Goal: Task Accomplishment & Management: Use online tool/utility

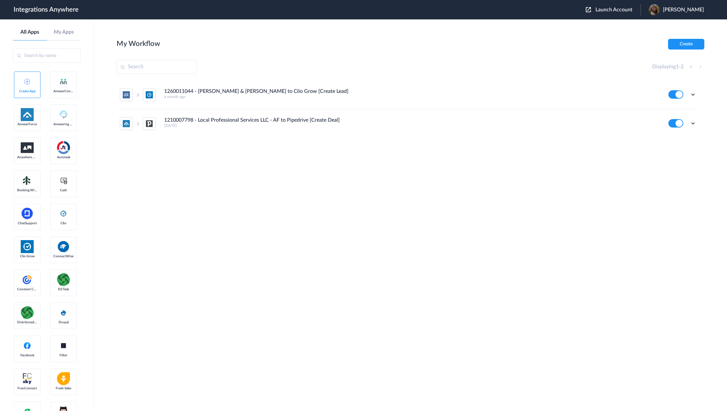
click at [605, 5] on div "Launch Account Savannah Dyer My Account Logout" at bounding box center [648, 9] width 125 height 11
click at [610, 7] on span "Launch Account" at bounding box center [614, 9] width 37 height 5
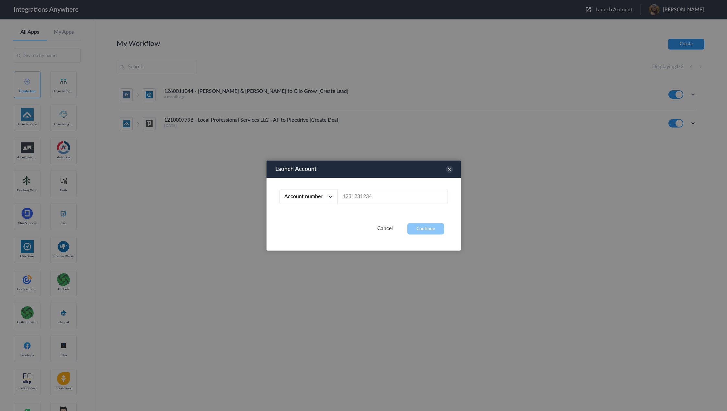
click at [408, 189] on div "Account number Account number Email address" at bounding box center [364, 200] width 194 height 45
click at [400, 197] on input "text" at bounding box center [393, 197] width 110 height 15
paste input "8776713867"
type input "8776713867"
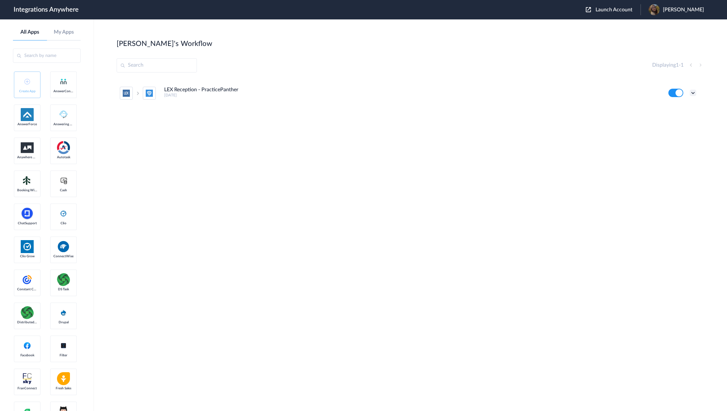
click at [692, 93] on icon at bounding box center [693, 93] width 6 height 6
click at [679, 118] on link "Task history" at bounding box center [674, 120] width 31 height 5
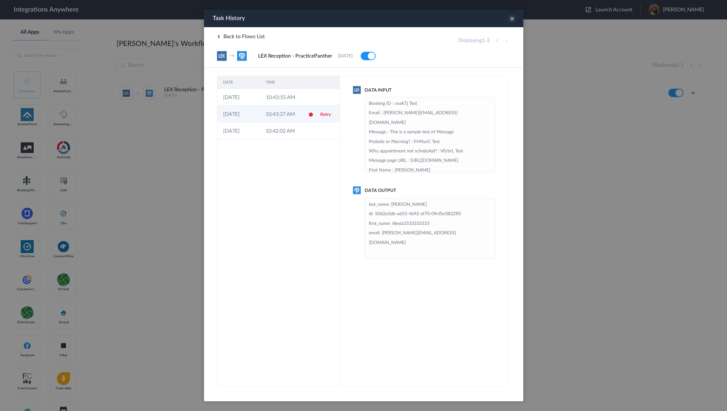
click at [286, 117] on td "10:43:37 AM" at bounding box center [280, 114] width 42 height 17
click at [508, 17] on icon at bounding box center [511, 18] width 7 height 7
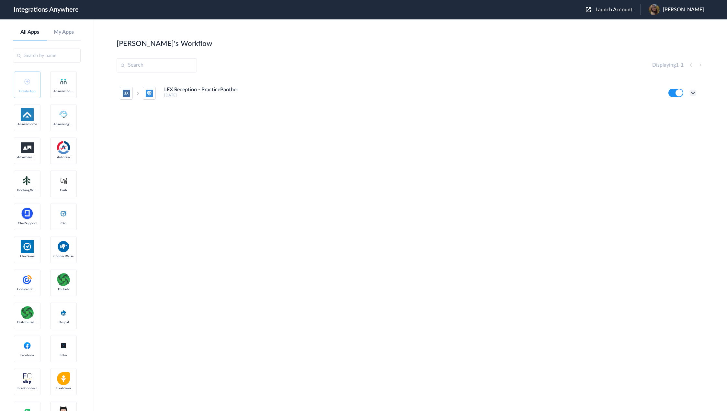
click at [693, 95] on icon at bounding box center [693, 93] width 6 height 6
click at [683, 108] on li "Edit" at bounding box center [675, 108] width 42 height 12
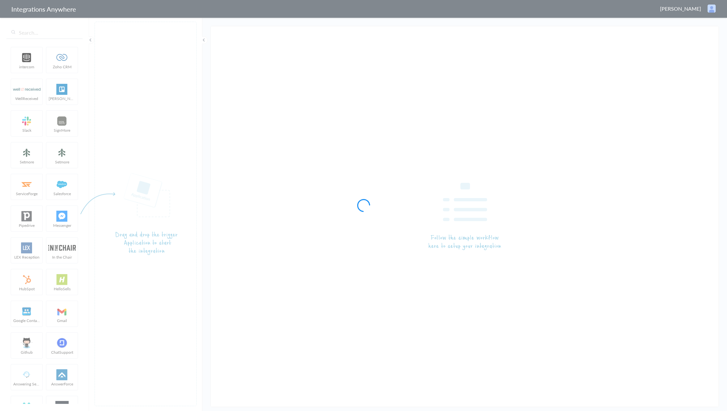
type input "LEX Reception - PracticePanther"
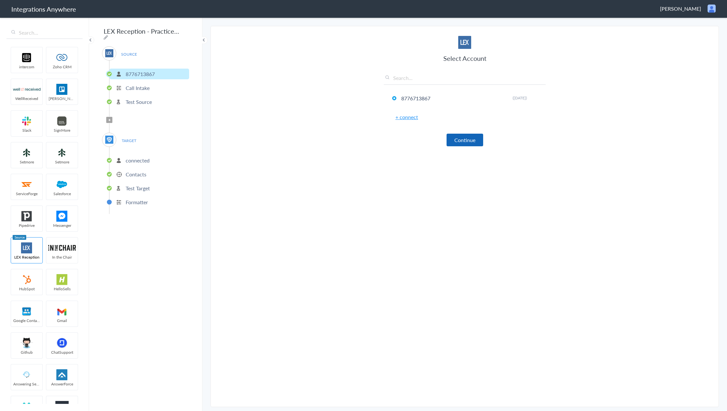
click at [468, 143] on button "Continue" at bounding box center [465, 140] width 37 height 13
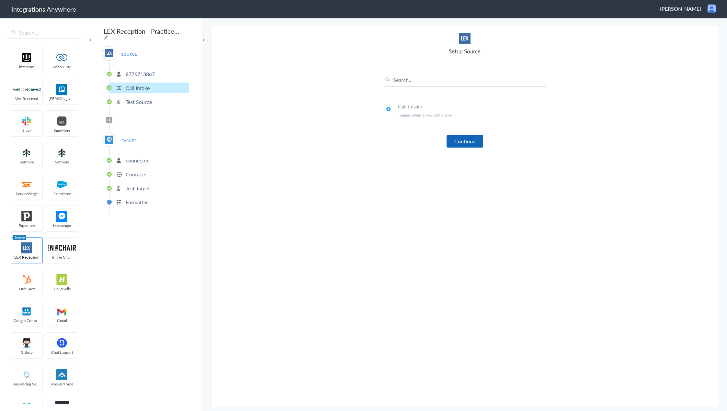
click at [461, 142] on button "Continue" at bounding box center [465, 141] width 37 height 13
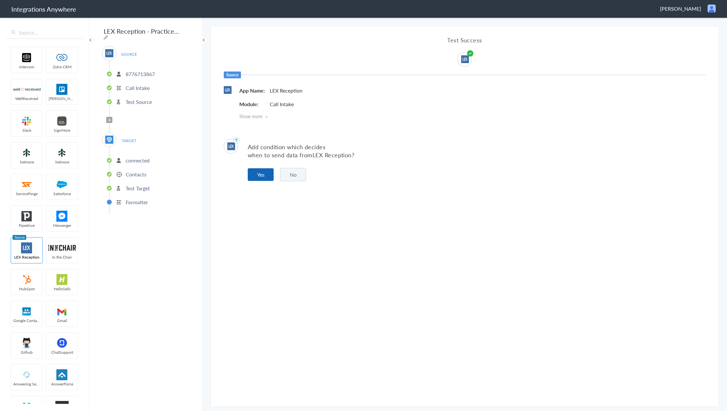
click at [261, 173] on button "Yes" at bounding box center [261, 174] width 26 height 13
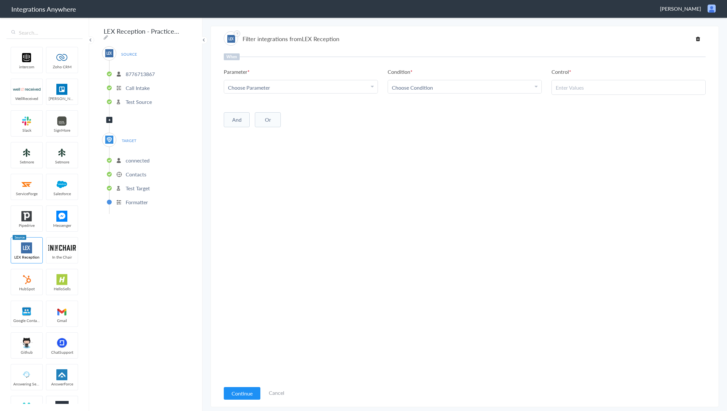
click at [341, 82] on link "Choose Parameter" at bounding box center [301, 86] width 154 height 13
drag, startPoint x: 304, startPoint y: 92, endPoint x: 303, endPoint y: 96, distance: 3.5
click at [304, 93] on link "Choose Parameter" at bounding box center [301, 86] width 154 height 13
drag, startPoint x: 277, startPoint y: 87, endPoint x: 275, endPoint y: 95, distance: 7.4
click at [277, 87] on div "Choose Parameter" at bounding box center [301, 87] width 146 height 7
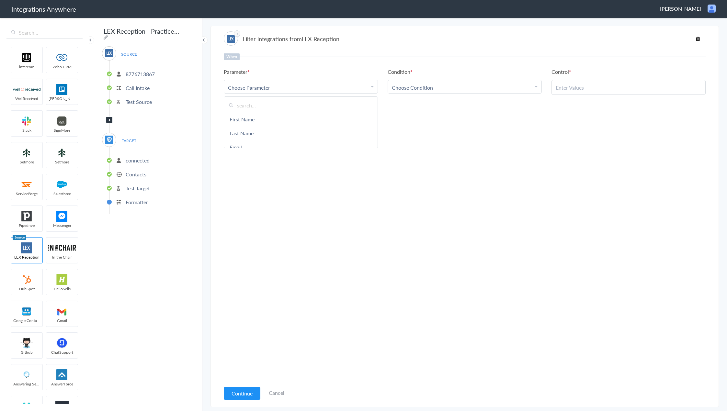
click at [269, 108] on input "text" at bounding box center [301, 105] width 154 height 14
type input "call ty"
click at [252, 123] on link "Call Type" at bounding box center [301, 119] width 154 height 14
click at [433, 87] on div "Choose Condition" at bounding box center [465, 87] width 146 height 7
click at [422, 121] on link "Contains" at bounding box center [465, 119] width 154 height 14
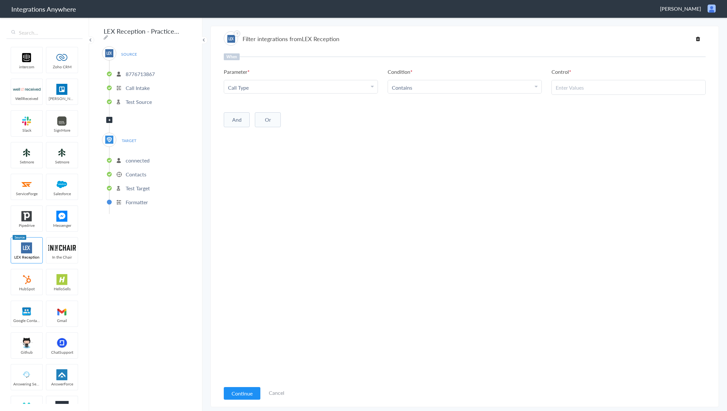
click at [588, 84] on input "text" at bounding box center [629, 87] width 146 height 7
type input "New Client"
click at [238, 120] on button "And" at bounding box center [237, 119] width 26 height 15
click at [290, 143] on div "When Parameter Choose Parameter Call Type First Name Last Name Email Phone Case…" at bounding box center [465, 217] width 482 height 329
click at [281, 132] on div "Choose Parameter" at bounding box center [301, 133] width 146 height 7
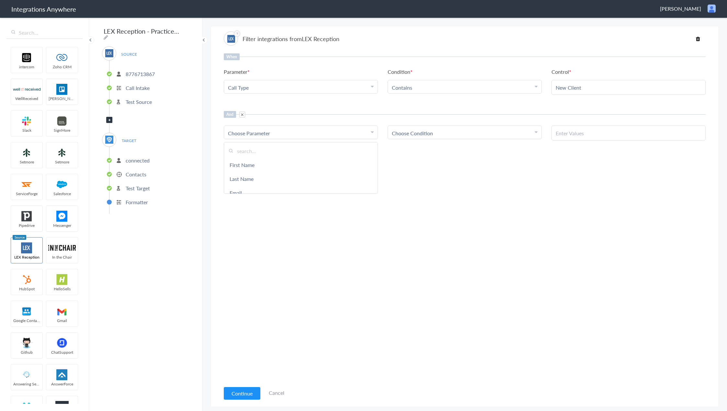
click at [287, 151] on input "text" at bounding box center [301, 151] width 154 height 14
type input "call cl"
click at [281, 165] on link "Call Closing Note" at bounding box center [301, 165] width 154 height 14
click at [437, 131] on div "Choose Condition" at bounding box center [465, 133] width 146 height 7
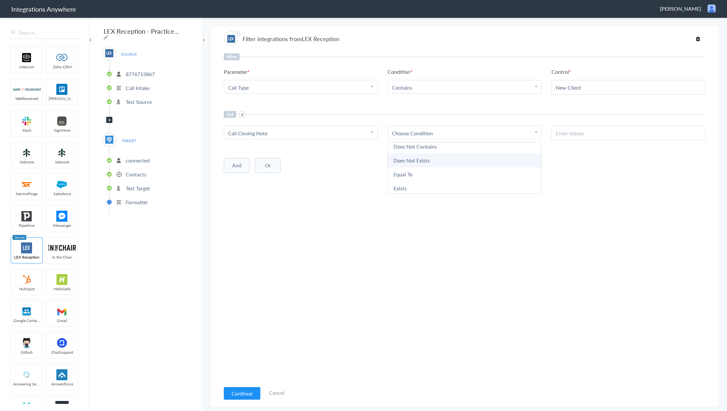
click at [426, 162] on link "Does Not Exists" at bounding box center [465, 161] width 154 height 14
click at [249, 390] on button "Continue" at bounding box center [242, 393] width 37 height 13
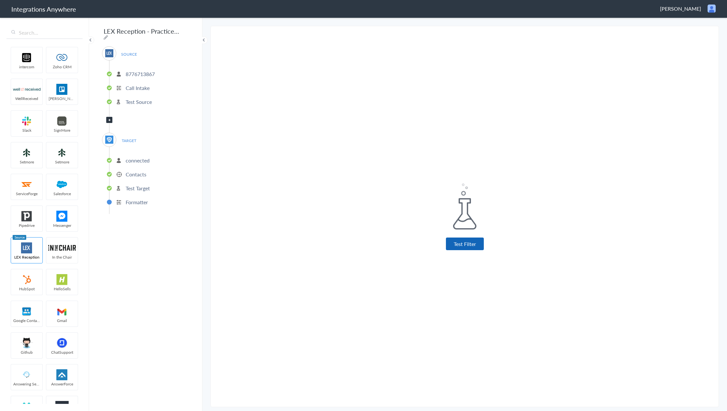
click at [481, 246] on button "Test Filter" at bounding box center [465, 244] width 38 height 13
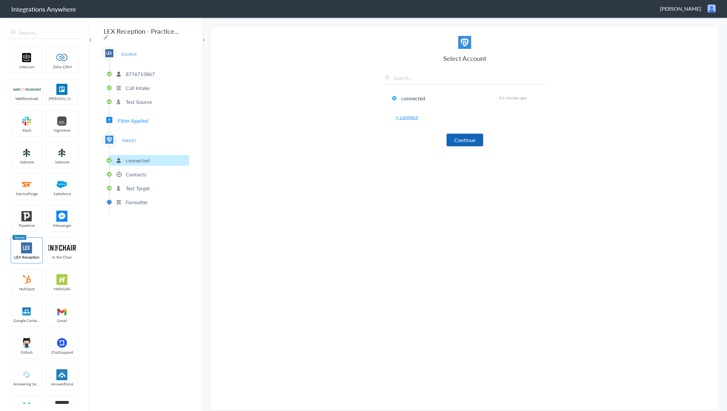
click at [460, 136] on button "Continue" at bounding box center [465, 140] width 37 height 13
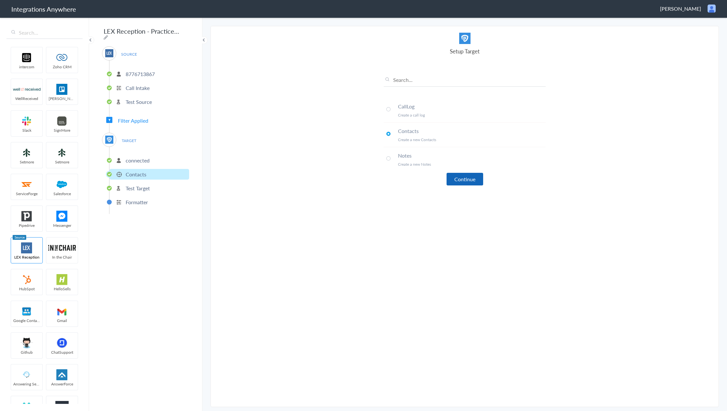
click at [471, 181] on button "Continue" at bounding box center [465, 179] width 37 height 13
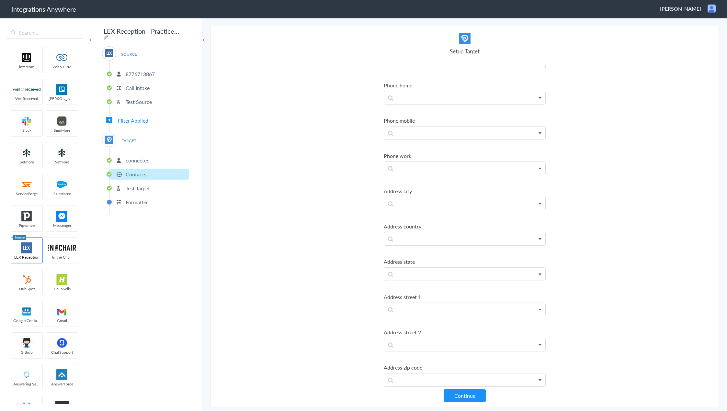
scroll to position [227, 0]
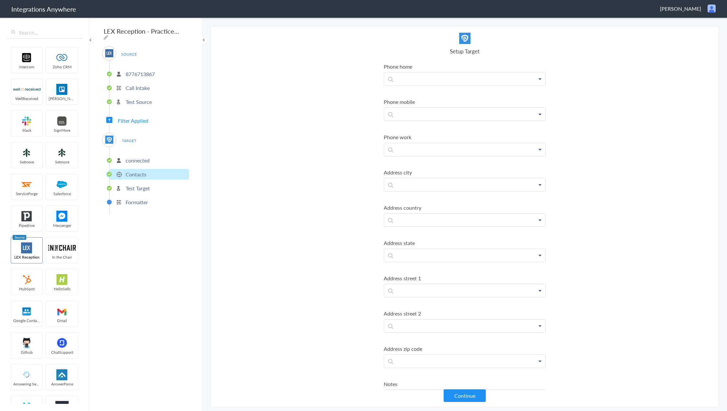
click at [476, 394] on button "Continue" at bounding box center [465, 396] width 42 height 13
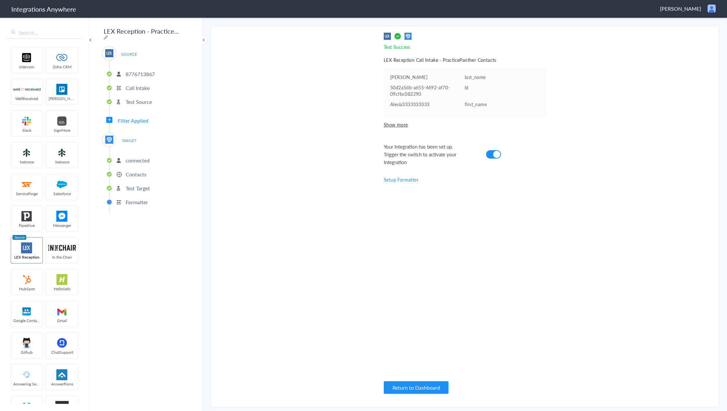
click at [140, 98] on p "Test Source" at bounding box center [139, 101] width 26 height 7
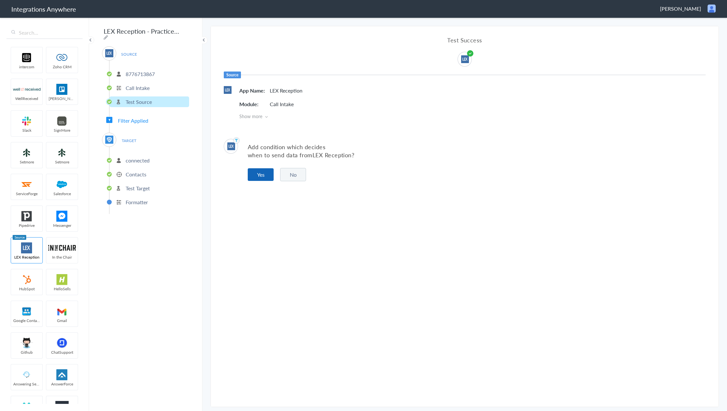
click at [259, 180] on button "Yes" at bounding box center [261, 174] width 26 height 13
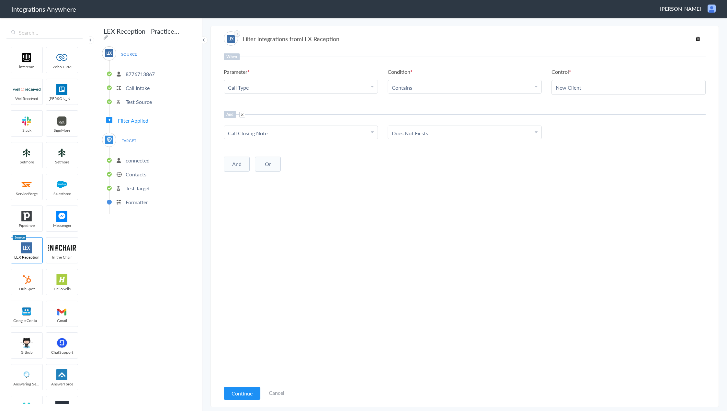
click at [74, 128] on ul "intercom Zoho CRM WellReceived Trello Slack SignMore Setmore Setmore ServiceFor…" at bounding box center [44, 224] width 76 height 360
click at [141, 71] on p "8776713867" at bounding box center [140, 73] width 29 height 7
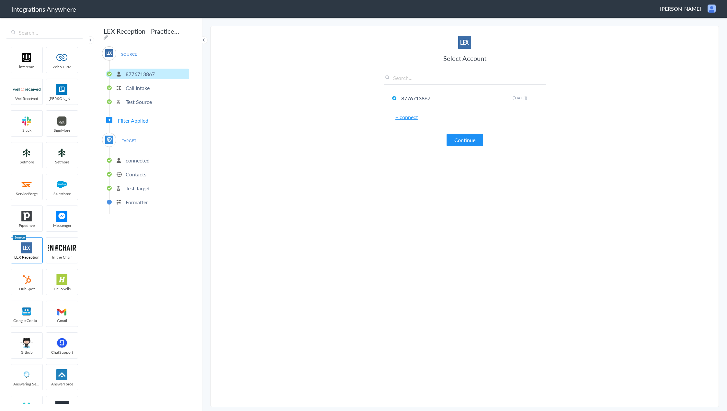
click at [143, 86] on p "Call Intake" at bounding box center [138, 87] width 24 height 7
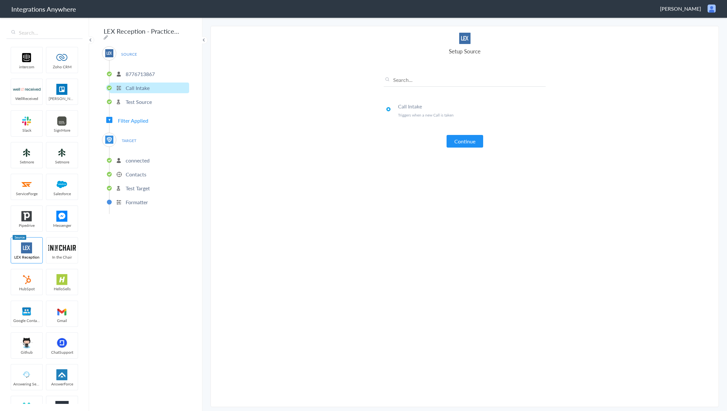
click at [145, 102] on p "Test Source" at bounding box center [139, 101] width 26 height 7
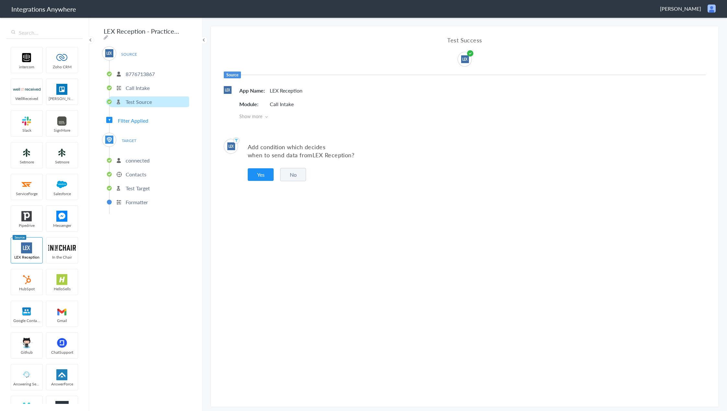
click at [136, 119] on span "Filter Applied" at bounding box center [133, 120] width 30 height 7
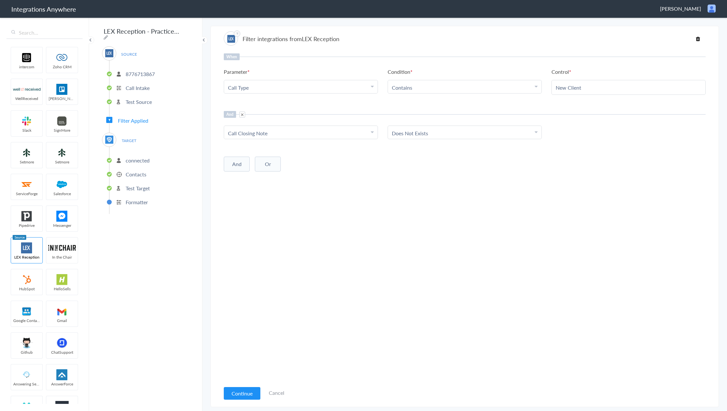
click at [138, 199] on p "Formatter" at bounding box center [137, 202] width 22 height 7
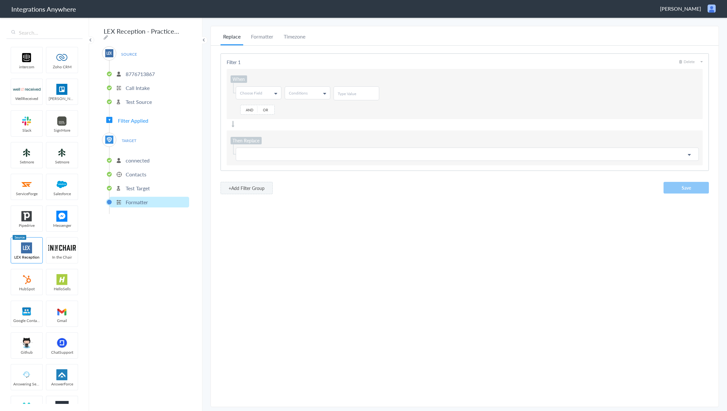
click at [257, 92] on span "Choose Field" at bounding box center [251, 93] width 22 height 6
click at [262, 110] on input "text" at bounding box center [258, 106] width 44 height 13
type input "email"
click at [262, 119] on link "Email" at bounding box center [258, 119] width 44 height 12
click at [317, 95] on link "Conditions" at bounding box center [307, 93] width 45 height 12
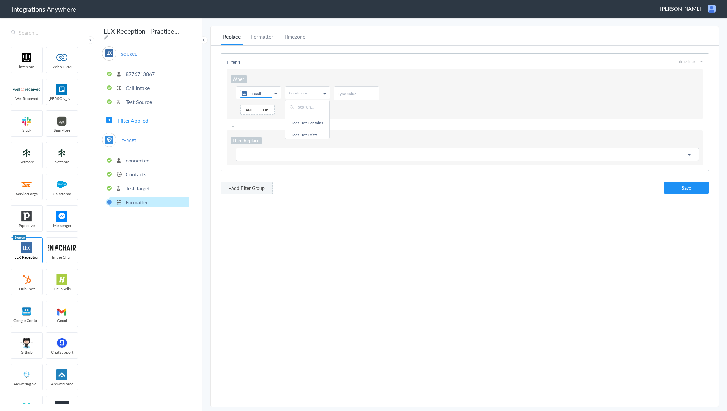
scroll to position [0, 0]
click at [314, 129] on link "Does Not Contains" at bounding box center [307, 131] width 44 height 12
click at [356, 93] on input "text" at bounding box center [356, 94] width 37 height 6
type input "@"
click at [255, 154] on p at bounding box center [467, 154] width 455 height 8
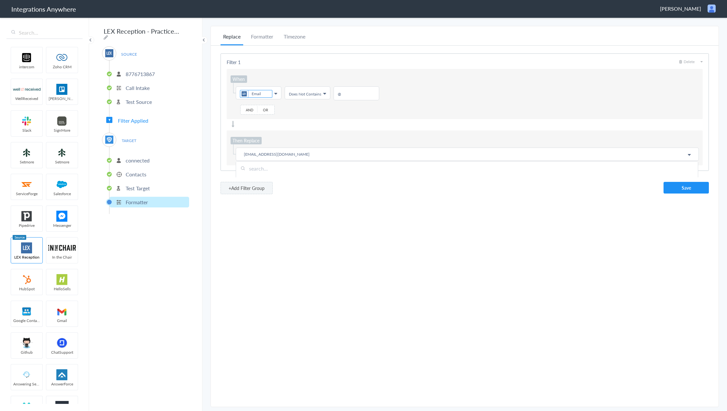
click at [303, 189] on div "+Add Filter Group Save" at bounding box center [465, 188] width 488 height 12
click at [679, 189] on button "Save" at bounding box center [686, 188] width 45 height 12
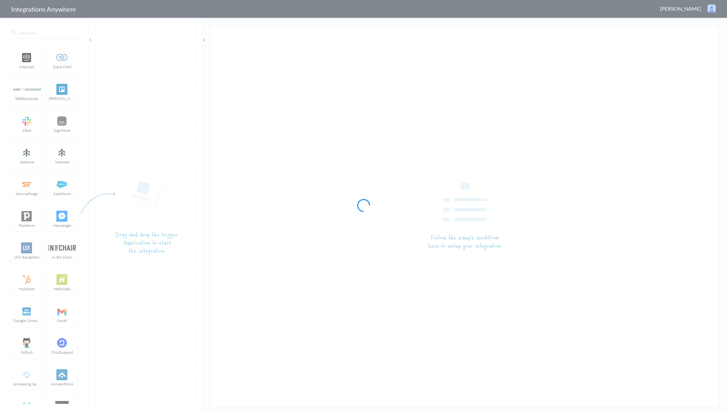
type input "LEX Reception - PracticePanther"
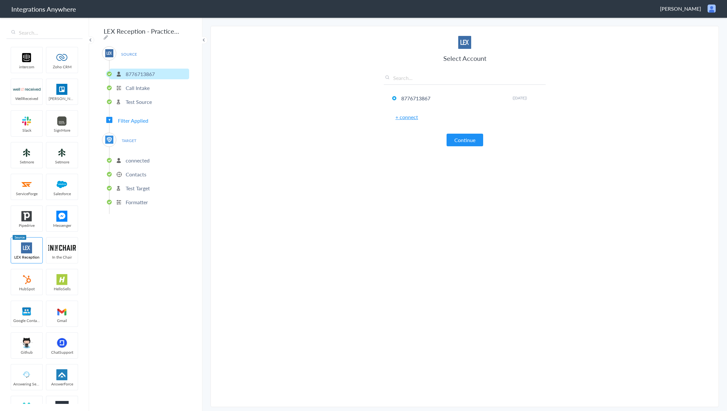
click at [691, 7] on span "Mark Winn" at bounding box center [680, 8] width 41 height 7
click at [697, 25] on li "Logout" at bounding box center [698, 24] width 45 height 10
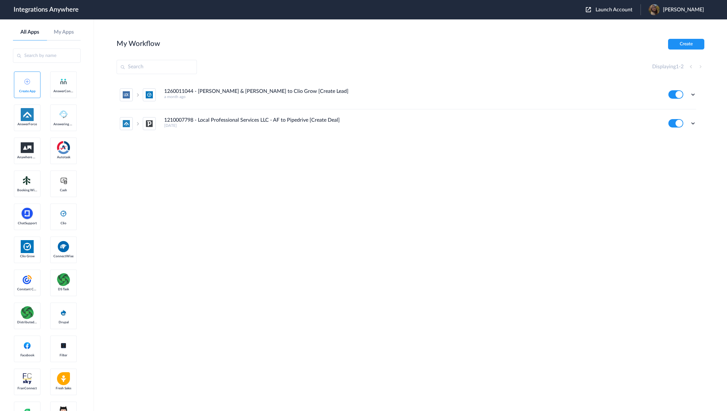
click at [615, 11] on span "Launch Account" at bounding box center [614, 9] width 37 height 5
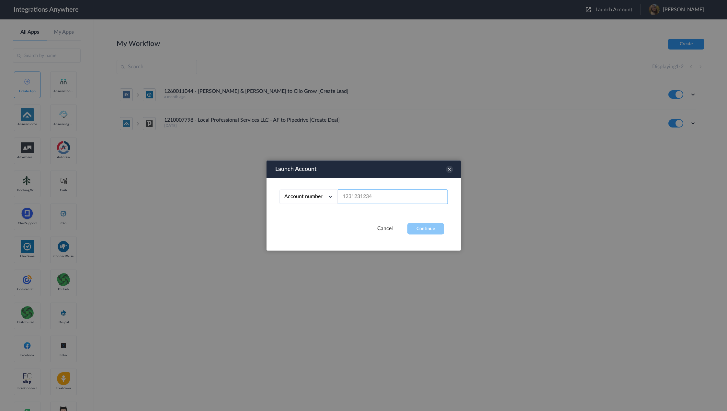
click at [363, 200] on input "text" at bounding box center [393, 197] width 110 height 15
paste input "8776713867"
type input "8776713867"
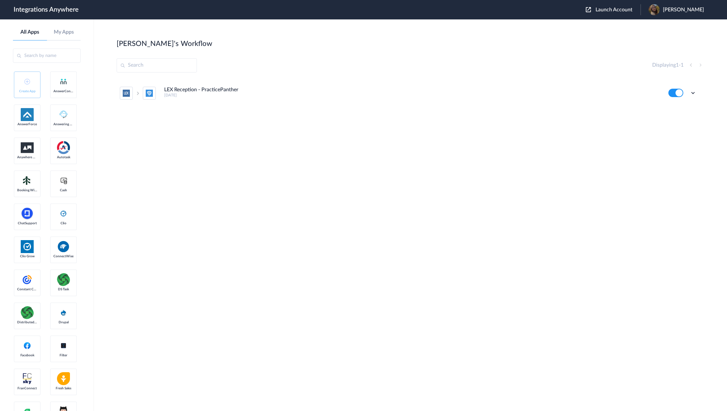
click at [693, 89] on div "Edit Task history Delete" at bounding box center [682, 93] width 28 height 8
click at [693, 93] on icon at bounding box center [693, 93] width 6 height 6
click at [677, 118] on link "Task history" at bounding box center [674, 120] width 31 height 5
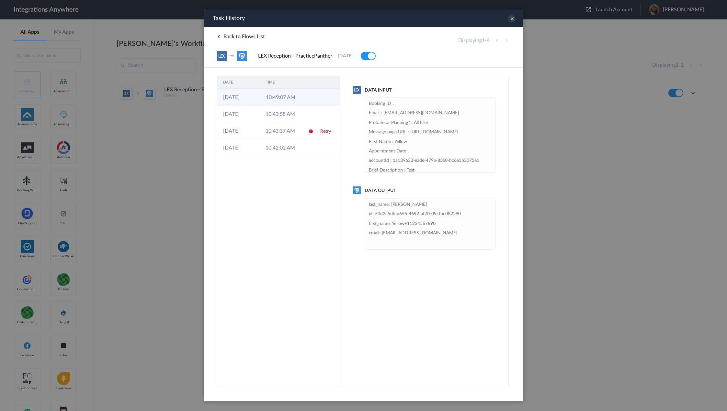
click at [299, 94] on td "10:49:07 AM" at bounding box center [281, 97] width 43 height 17
click at [323, 113] on td at bounding box center [326, 114] width 24 height 17
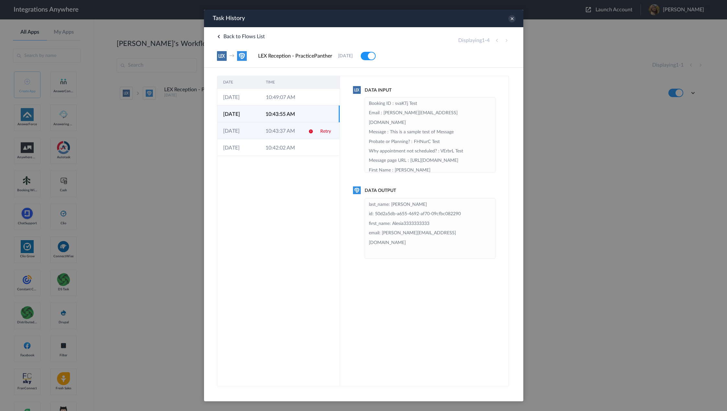
click at [320, 132] on link "Retry" at bounding box center [325, 131] width 11 height 5
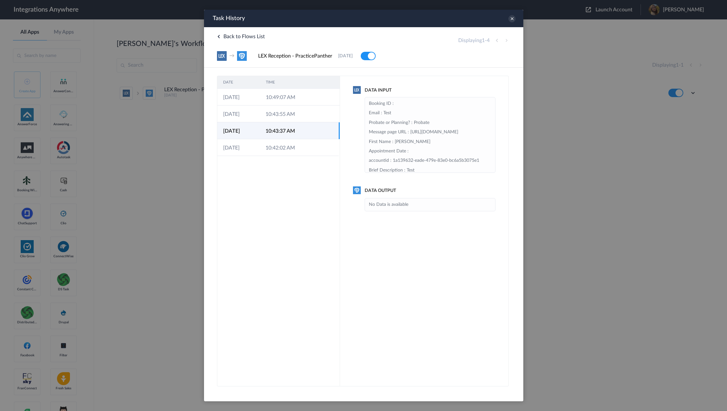
click at [320, 147] on td at bounding box center [326, 147] width 24 height 17
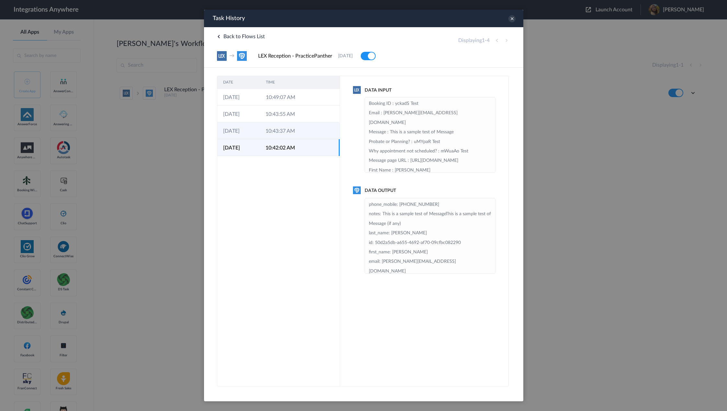
click at [302, 129] on td at bounding box center [308, 130] width 12 height 17
click at [301, 119] on td "10:43:55 AM" at bounding box center [280, 114] width 42 height 17
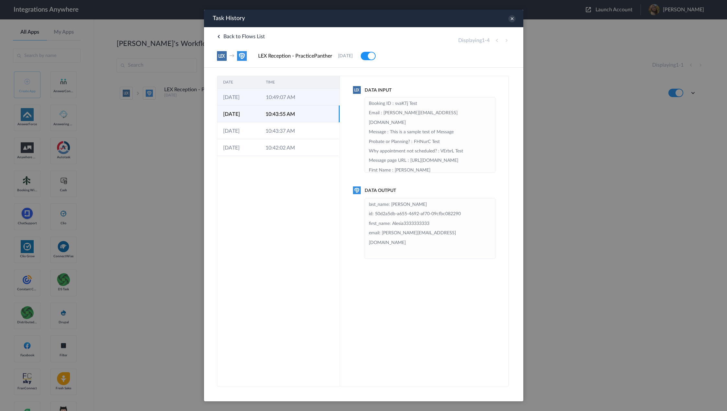
click at [298, 102] on td "10:49:07 AM" at bounding box center [281, 97] width 43 height 17
click at [419, 176] on div "Data Input Booking ID : Email : Test@noemail.com Probate or Planning? : All Els…" at bounding box center [424, 231] width 169 height 311
click at [287, 117] on td "10:43:55 AM" at bounding box center [280, 114] width 42 height 17
click at [285, 130] on td "10:43:37 AM" at bounding box center [280, 130] width 42 height 17
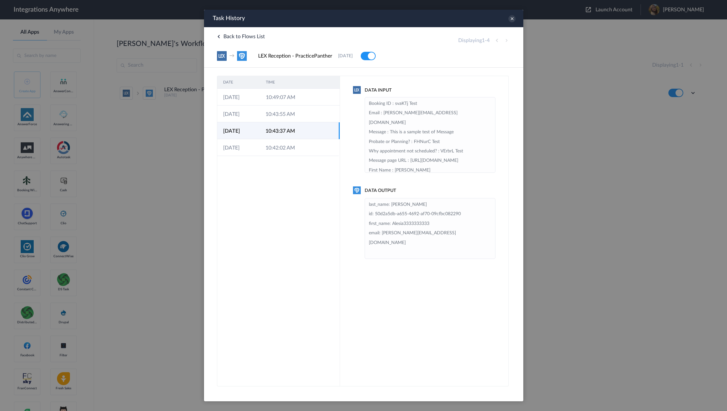
click at [290, 139] on td "10:43:37 AM" at bounding box center [280, 130] width 42 height 17
click at [286, 143] on td "10:42:02 AM" at bounding box center [280, 147] width 42 height 17
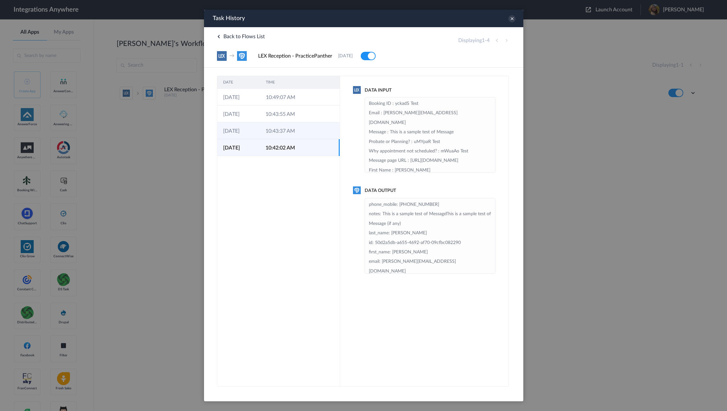
click at [275, 128] on td "10:43:37 AM" at bounding box center [280, 130] width 42 height 17
click at [274, 114] on td "10:43:55 AM" at bounding box center [280, 114] width 42 height 17
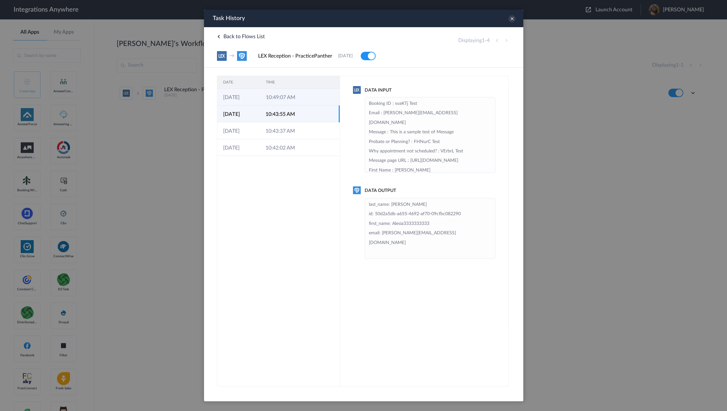
click at [276, 102] on td "10:49:07 AM" at bounding box center [281, 97] width 43 height 17
click at [509, 19] on icon at bounding box center [511, 18] width 7 height 7
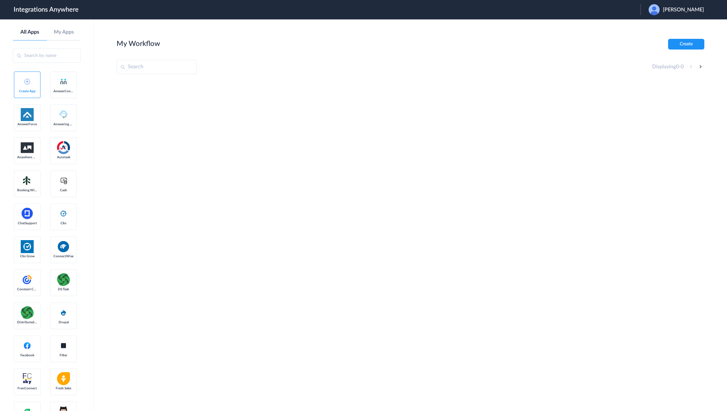
click at [684, 9] on span "[PERSON_NAME]" at bounding box center [683, 10] width 41 height 6
click at [670, 29] on li "Logout" at bounding box center [676, 26] width 70 height 12
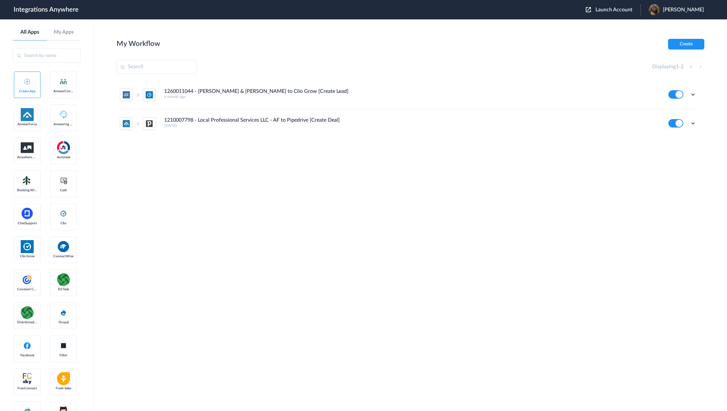
click at [624, 9] on span "Launch Account" at bounding box center [614, 9] width 37 height 5
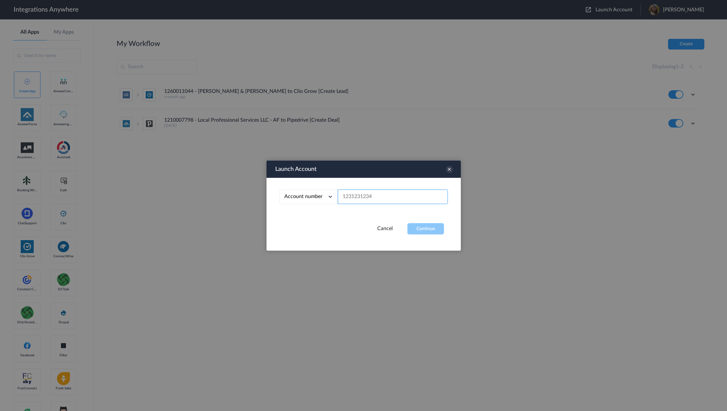
click at [411, 203] on input "text" at bounding box center [393, 197] width 110 height 15
paste input "8776713867"
type input "8776713867"
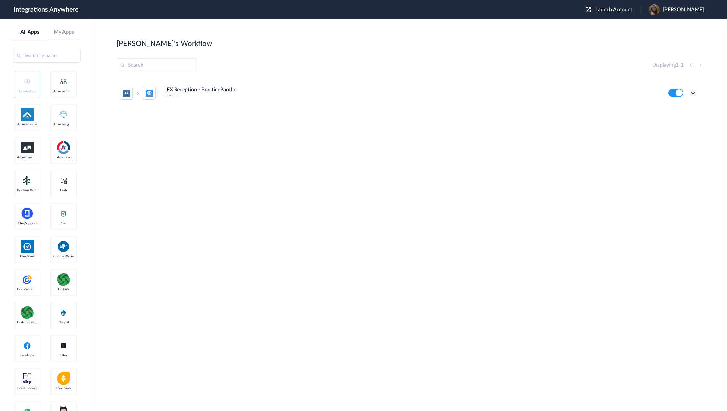
click at [693, 90] on icon at bounding box center [693, 93] width 6 height 6
click at [683, 122] on li "Task history" at bounding box center [675, 120] width 42 height 12
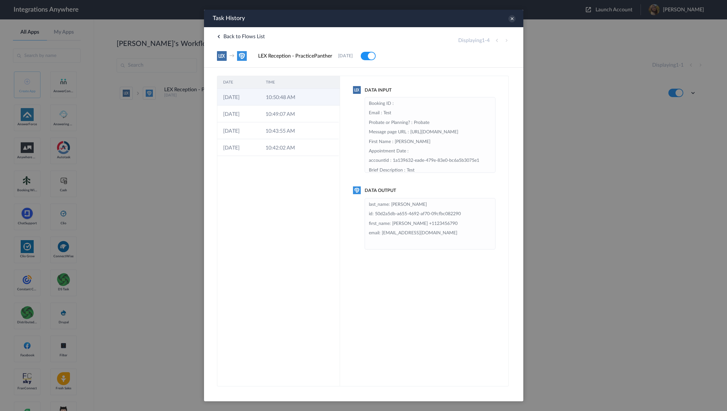
click at [305, 99] on td at bounding box center [309, 97] width 12 height 17
click at [299, 95] on td "10:50:48 AM" at bounding box center [280, 97] width 42 height 17
click at [511, 20] on icon at bounding box center [511, 18] width 7 height 7
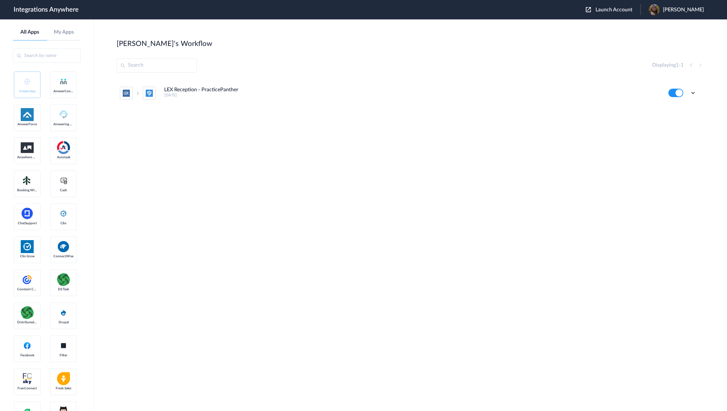
click at [695, 89] on div "Edit Task history Delete" at bounding box center [682, 93] width 28 height 8
click at [694, 90] on icon at bounding box center [693, 93] width 6 height 6
click at [676, 108] on li "Edit" at bounding box center [675, 108] width 42 height 12
click at [691, 92] on icon at bounding box center [693, 93] width 6 height 6
click at [681, 120] on link "Task history" at bounding box center [674, 120] width 31 height 5
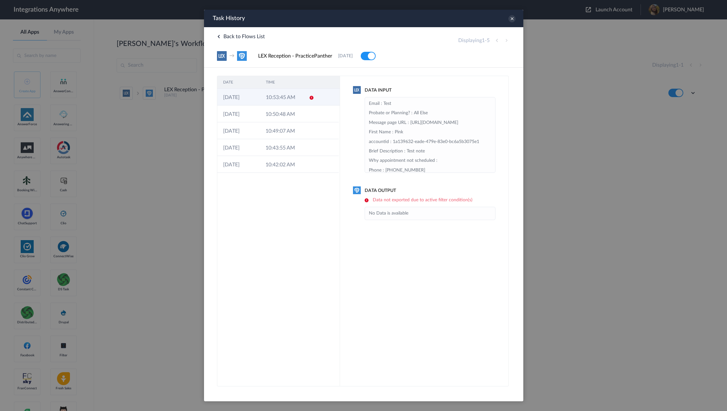
click at [278, 92] on td "10:53:45 AM" at bounding box center [281, 97] width 43 height 17
click at [414, 211] on li "No Data is available" at bounding box center [430, 213] width 122 height 9
click at [419, 216] on li "No Data is available" at bounding box center [430, 213] width 122 height 9
click at [402, 211] on li "No Data is available" at bounding box center [430, 213] width 122 height 9
click at [316, 109] on td at bounding box center [326, 114] width 24 height 17
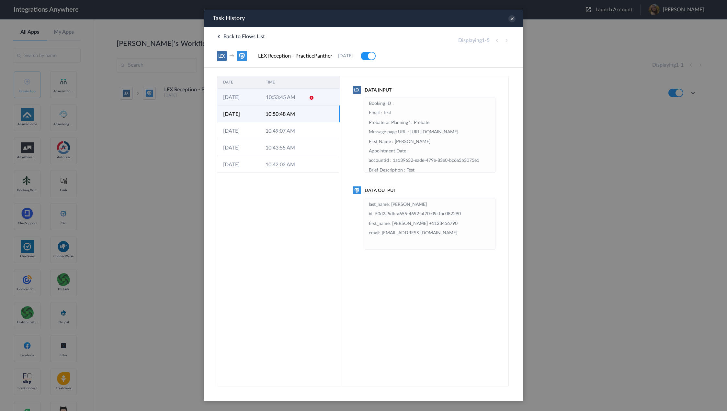
click at [306, 93] on td at bounding box center [309, 97] width 12 height 17
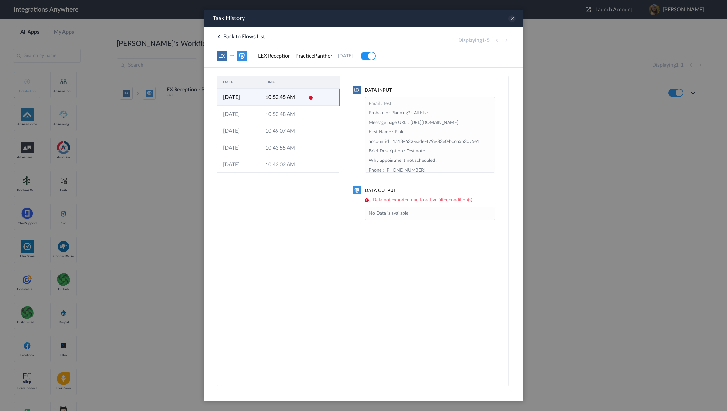
click at [512, 15] on icon at bounding box center [511, 18] width 7 height 7
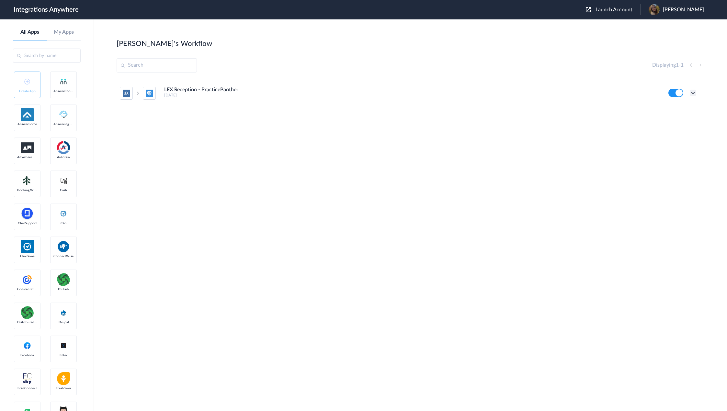
click at [695, 90] on icon at bounding box center [693, 93] width 6 height 6
click at [681, 111] on li "Edit" at bounding box center [675, 108] width 42 height 12
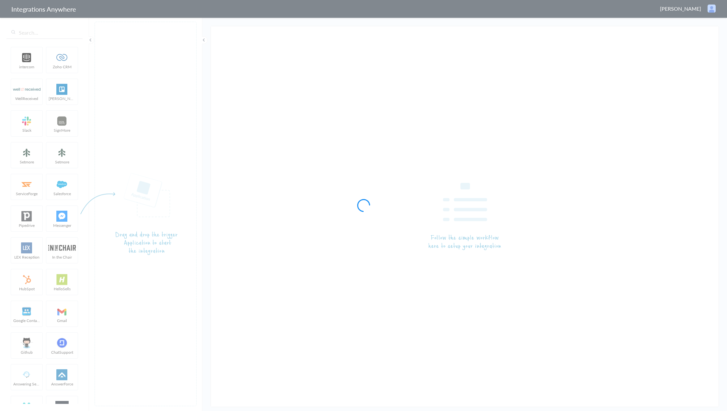
type input "LEX Reception - PracticePanther"
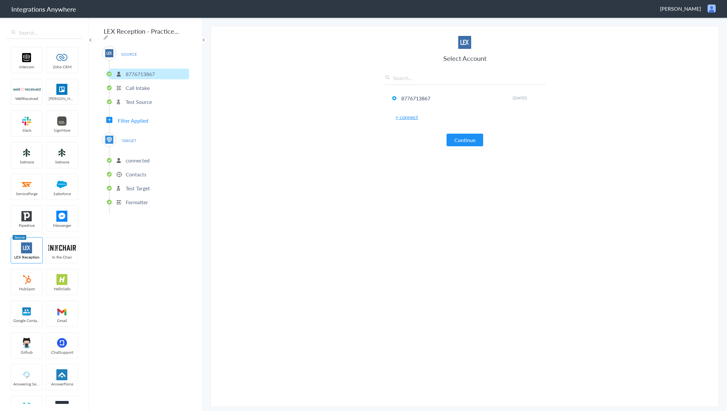
click at [138, 118] on span "Filter Applied" at bounding box center [133, 120] width 30 height 7
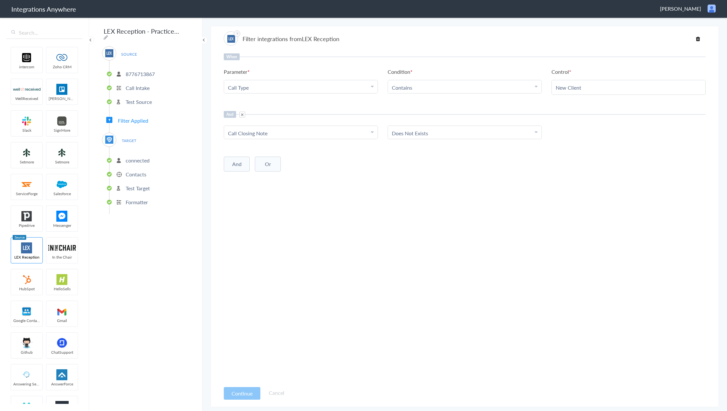
click at [435, 88] on li "Contains" at bounding box center [463, 87] width 143 height 7
click at [442, 134] on link "Does Not Contains" at bounding box center [465, 133] width 154 height 14
click at [245, 387] on div "Continue Cancel" at bounding box center [254, 393] width 61 height 14
click at [245, 390] on button "Continue" at bounding box center [242, 393] width 37 height 13
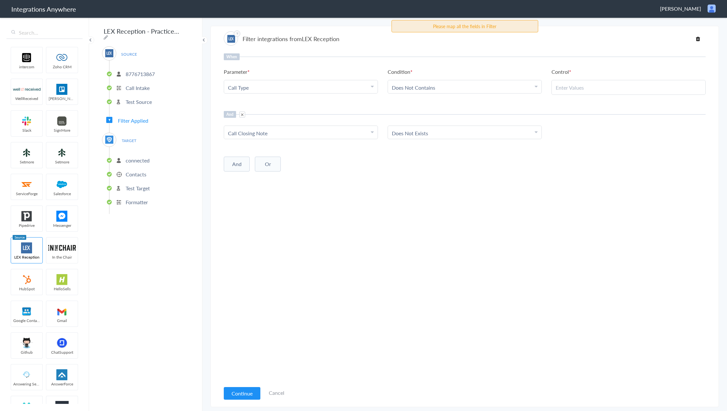
click at [406, 85] on link "Does Not Contains" at bounding box center [413, 87] width 43 height 7
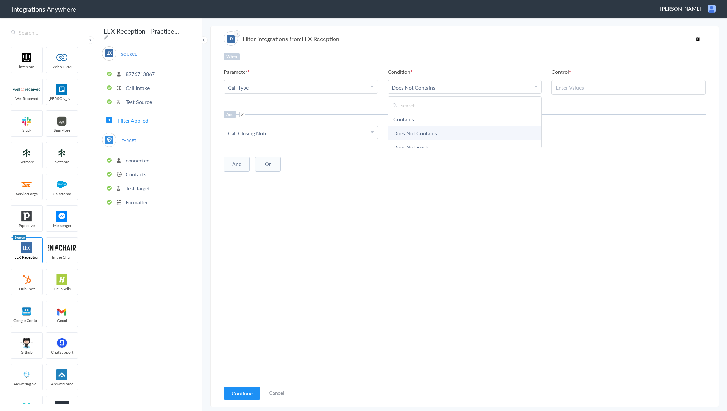
click at [423, 132] on link "Does Not Contains" at bounding box center [465, 133] width 154 height 14
click at [581, 86] on input "text" at bounding box center [629, 87] width 146 height 7
type input "New Client"
click at [242, 393] on button "Continue" at bounding box center [242, 393] width 37 height 13
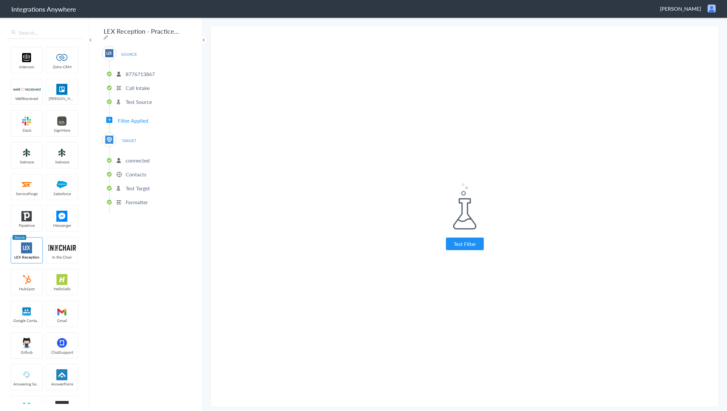
click at [140, 199] on p "Formatter" at bounding box center [137, 202] width 22 height 7
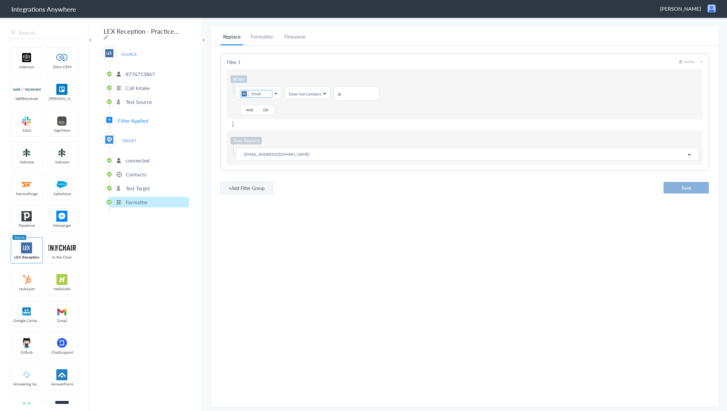
click at [682, 189] on button "Save" at bounding box center [686, 188] width 45 height 12
click at [135, 185] on p "Test Target" at bounding box center [138, 188] width 24 height 7
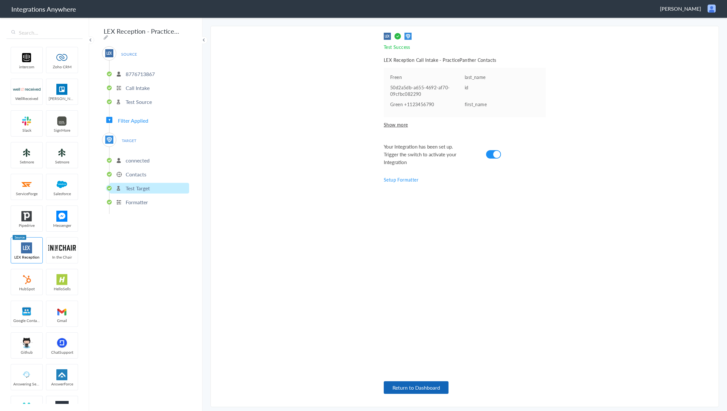
click at [398, 383] on button "Return to Dashboard" at bounding box center [416, 388] width 65 height 13
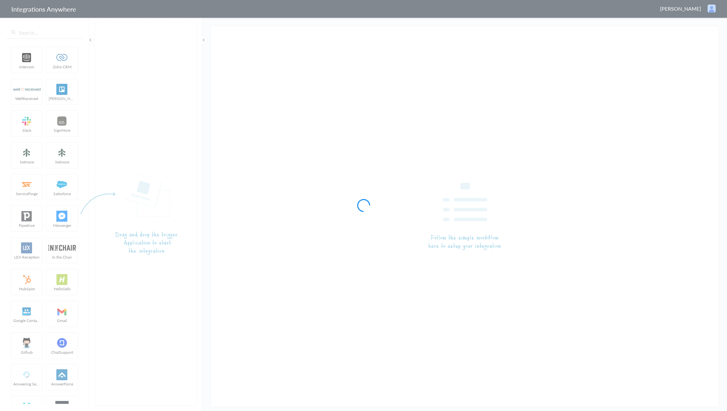
type input "LEX Reception - PracticePanther"
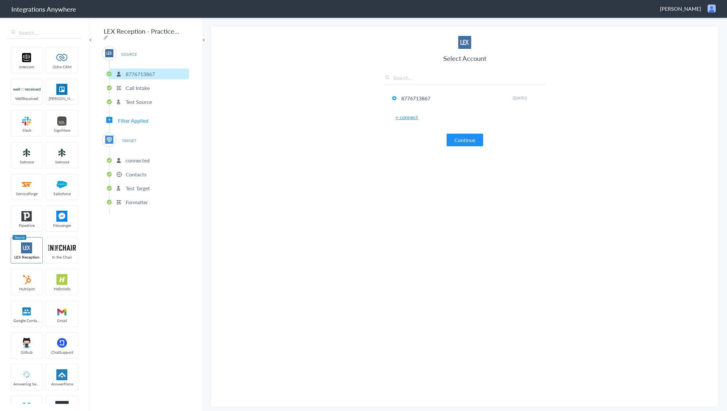
click at [141, 101] on p "Test Source" at bounding box center [139, 101] width 26 height 7
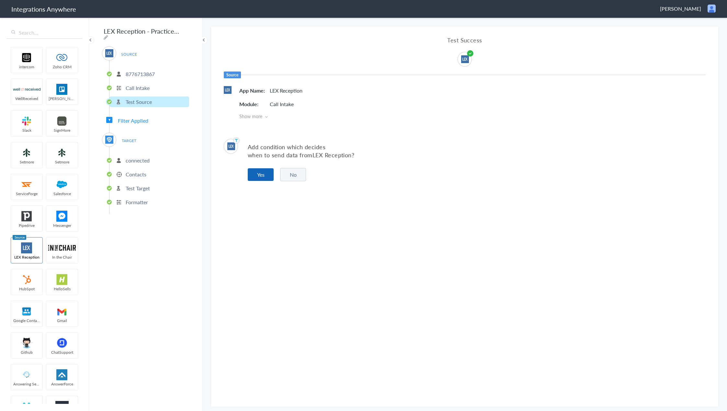
click at [253, 174] on button "Yes" at bounding box center [261, 174] width 26 height 13
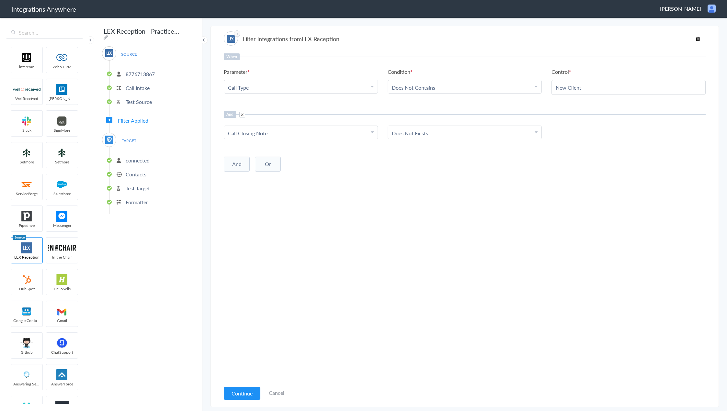
click at [425, 87] on link "Does Not Contains" at bounding box center [413, 87] width 43 height 7
click at [415, 117] on link "Contains" at bounding box center [465, 119] width 154 height 14
click at [582, 90] on input "text" at bounding box center [629, 87] width 146 height 7
type input "New Client"
click at [226, 394] on button "Continue" at bounding box center [242, 393] width 37 height 13
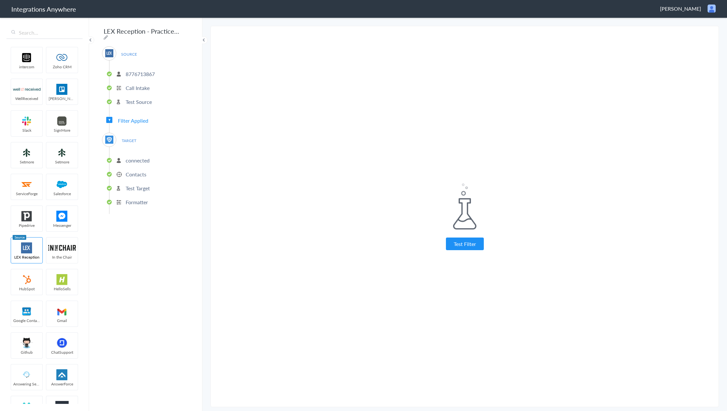
click at [132, 159] on p "connected" at bounding box center [138, 160] width 24 height 7
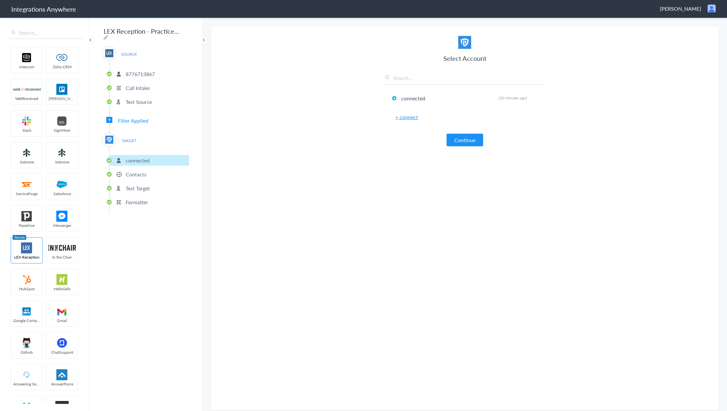
click at [136, 117] on span "Filter Applied" at bounding box center [133, 120] width 30 height 7
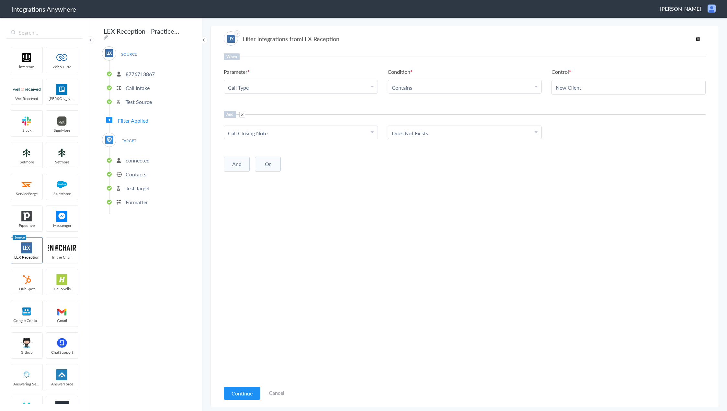
click at [137, 100] on p "Test Source" at bounding box center [139, 101] width 26 height 7
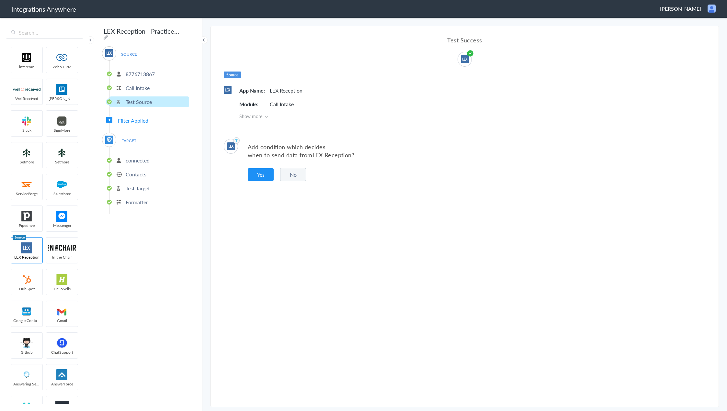
click at [142, 84] on p "Call Intake" at bounding box center [138, 87] width 24 height 7
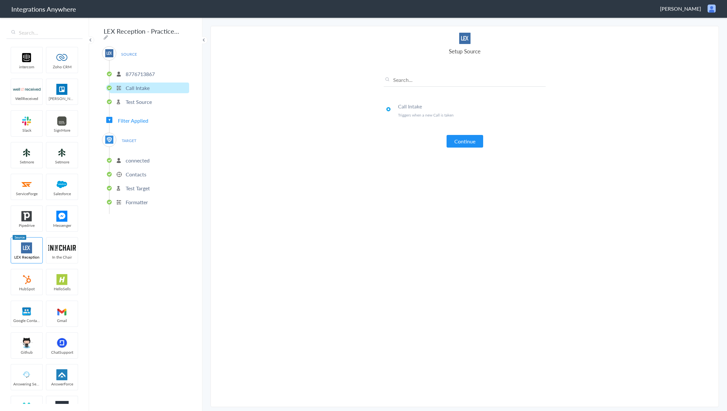
click at [151, 101] on p "Test Source" at bounding box center [139, 101] width 26 height 7
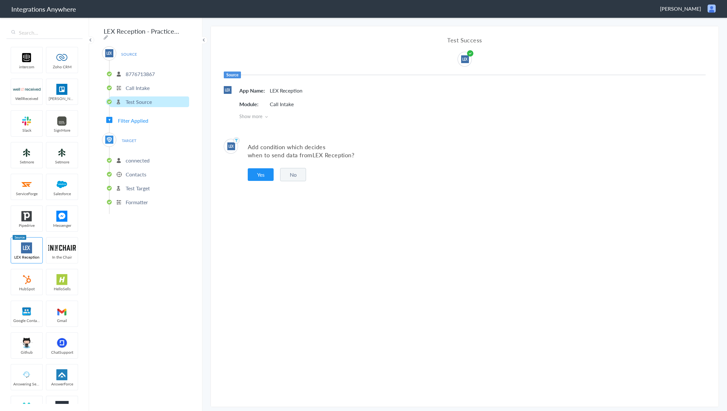
click at [138, 158] on p "connected" at bounding box center [138, 160] width 24 height 7
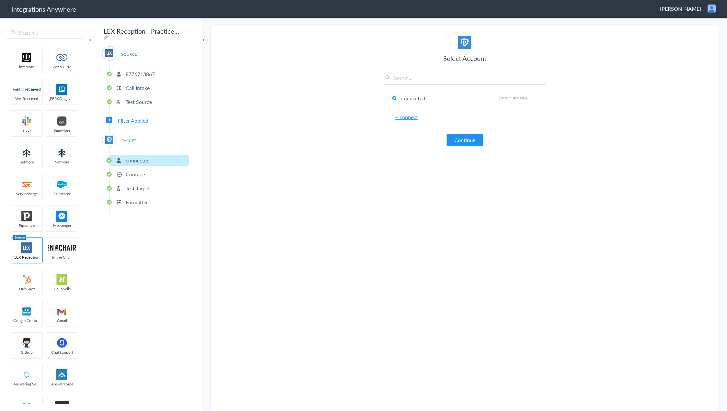
click at [143, 172] on p "Contacts" at bounding box center [136, 174] width 21 height 7
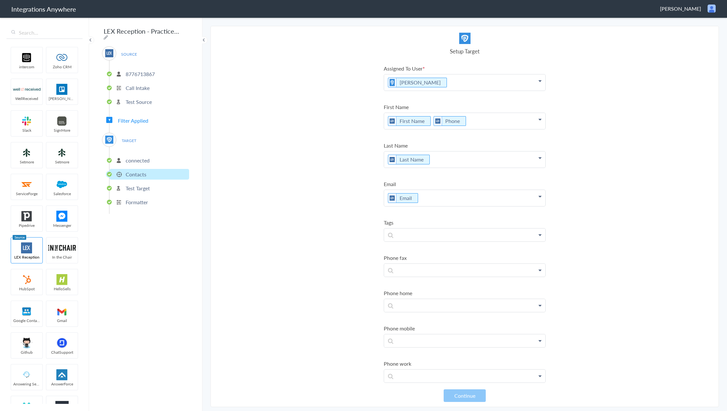
click at [143, 183] on li "Test Target" at bounding box center [149, 188] width 80 height 11
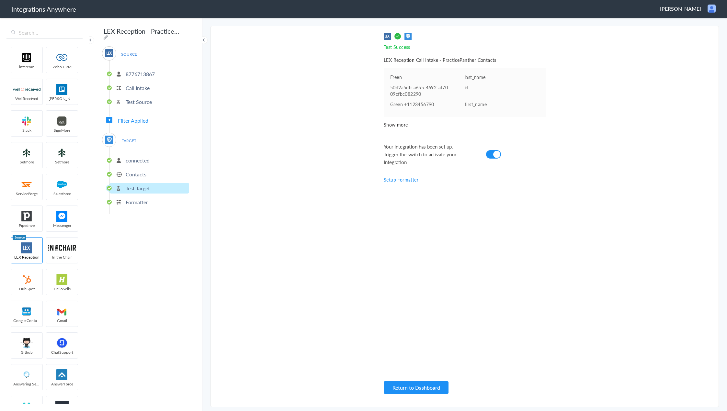
click at [144, 199] on p "Formatter" at bounding box center [137, 202] width 22 height 7
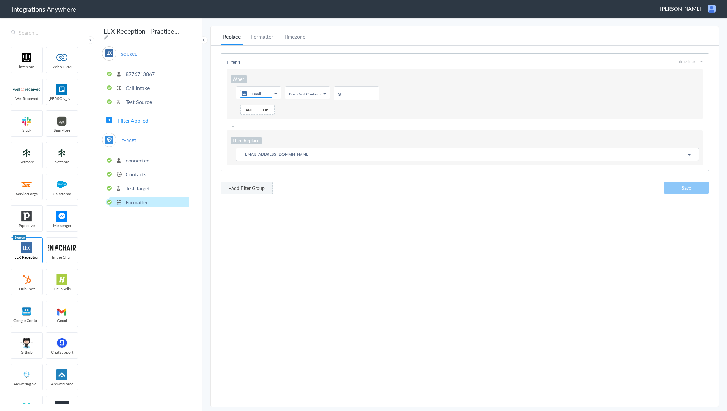
click at [144, 188] on p "Test Target" at bounding box center [138, 188] width 24 height 7
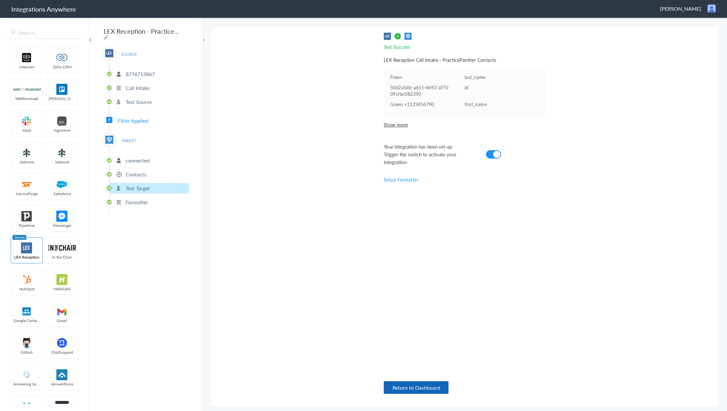
click at [436, 385] on button "Return to Dashboard" at bounding box center [416, 388] width 65 height 13
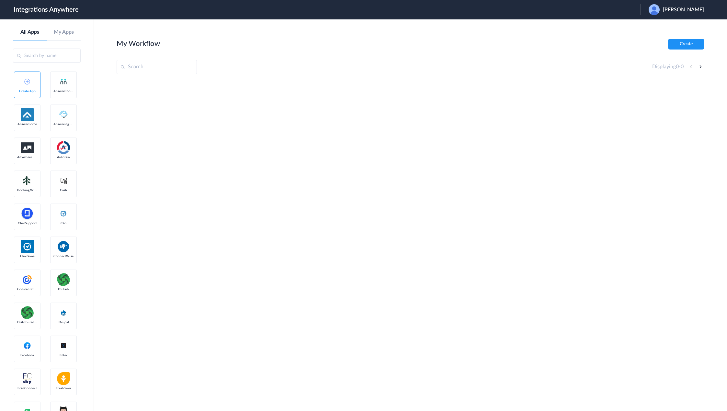
click at [390, 122] on div at bounding box center [411, 129] width 588 height 97
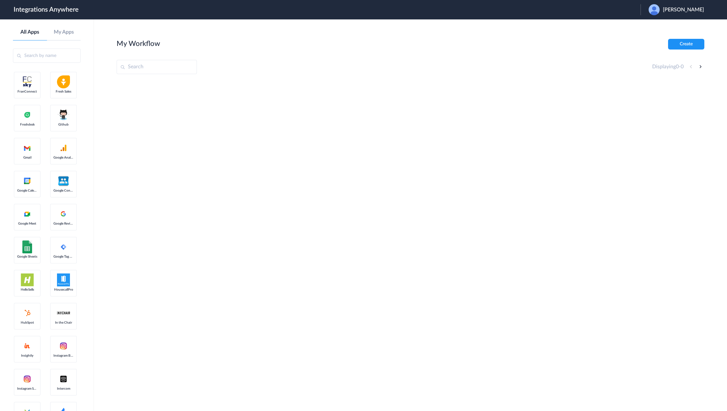
click at [684, 13] on div "[PERSON_NAME]" at bounding box center [680, 9] width 62 height 11
click at [659, 27] on link "Logout" at bounding box center [652, 26] width 14 height 5
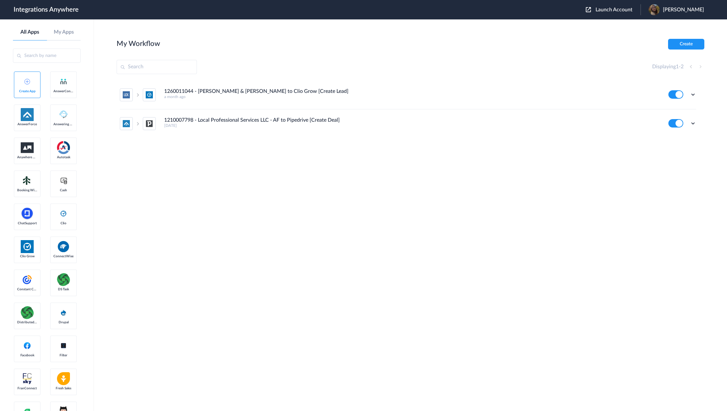
click at [628, 375] on section "My Workflow Create Displaying 1 - 2 1260011044 - [PERSON_NAME] & [PERSON_NAME] …" at bounding box center [411, 235] width 588 height 392
click at [695, 93] on icon at bounding box center [693, 94] width 6 height 6
click at [613, 11] on span "Launch Account" at bounding box center [614, 9] width 37 height 5
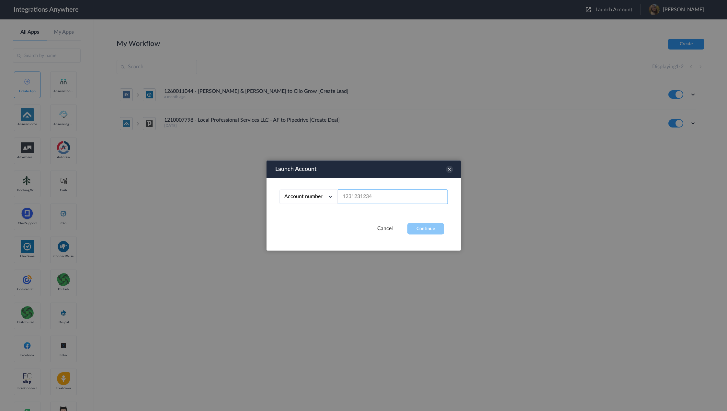
click at [363, 200] on input "text" at bounding box center [393, 197] width 110 height 15
paste input "8776713867"
type input "8776713867"
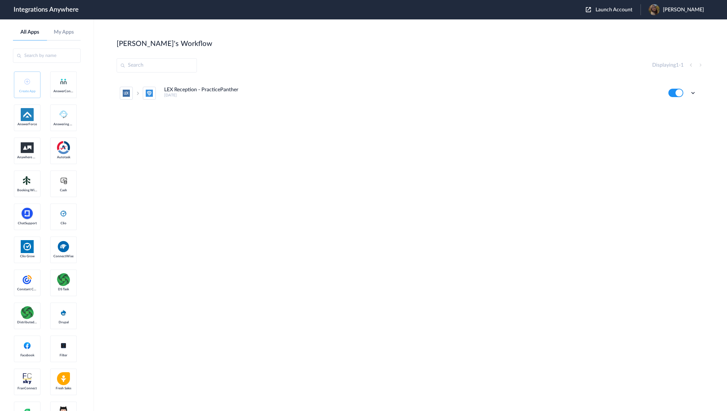
click at [689, 93] on div "Edit Task history Delete" at bounding box center [682, 93] width 28 height 8
click at [697, 93] on ul "LEX Reception - PracticePanther [DATE] Edit Task history Delete" at bounding box center [408, 93] width 583 height 29
click at [693, 89] on div "Edit Task history Delete" at bounding box center [682, 93] width 28 height 8
click at [694, 93] on icon at bounding box center [693, 93] width 6 height 6
click at [671, 116] on li "Task history" at bounding box center [675, 120] width 42 height 12
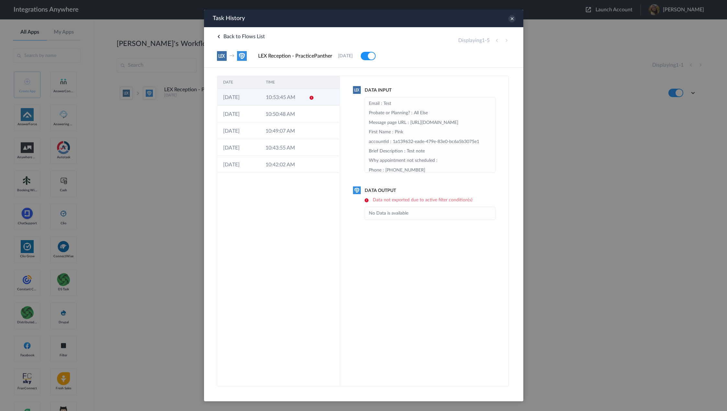
click at [309, 98] on icon at bounding box center [311, 97] width 5 height 5
click at [314, 111] on td at bounding box center [326, 114] width 24 height 17
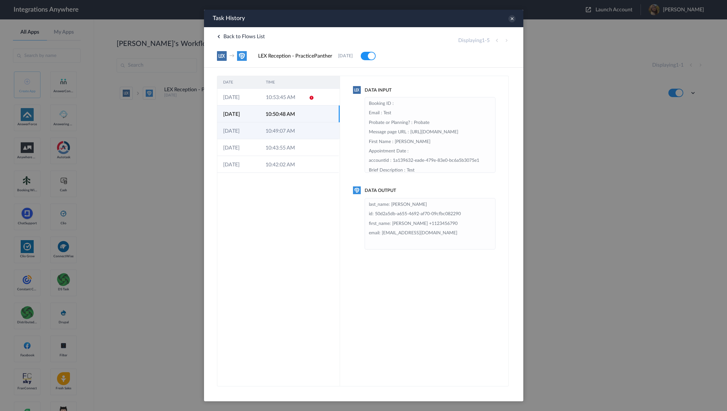
click at [296, 128] on td "10:49:07 AM" at bounding box center [280, 130] width 42 height 17
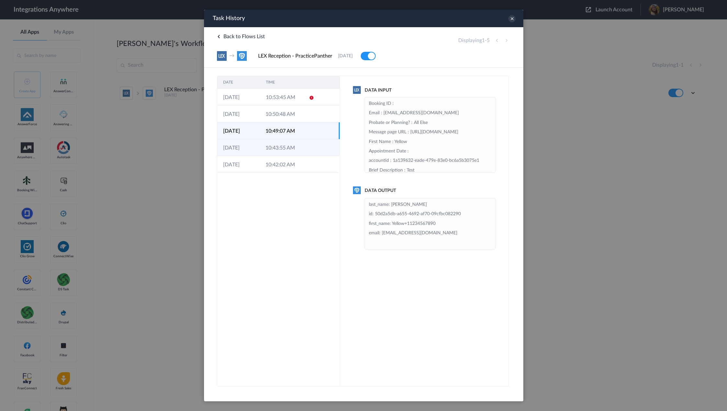
click at [304, 147] on td at bounding box center [308, 147] width 12 height 17
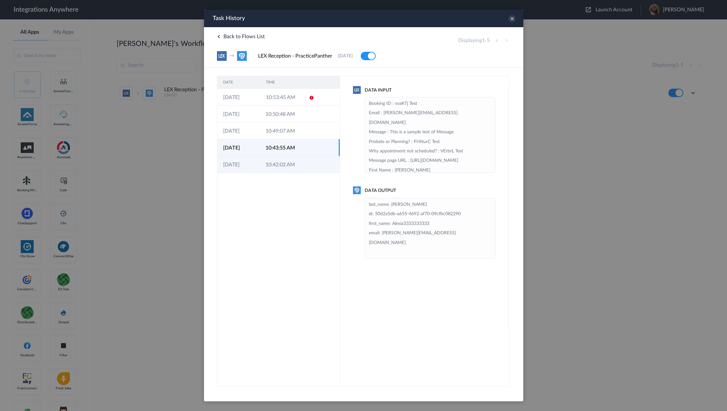
click at [303, 163] on td at bounding box center [308, 164] width 12 height 17
click at [280, 145] on td "10:43:55 AM" at bounding box center [280, 147] width 42 height 17
click at [304, 129] on td at bounding box center [308, 130] width 12 height 17
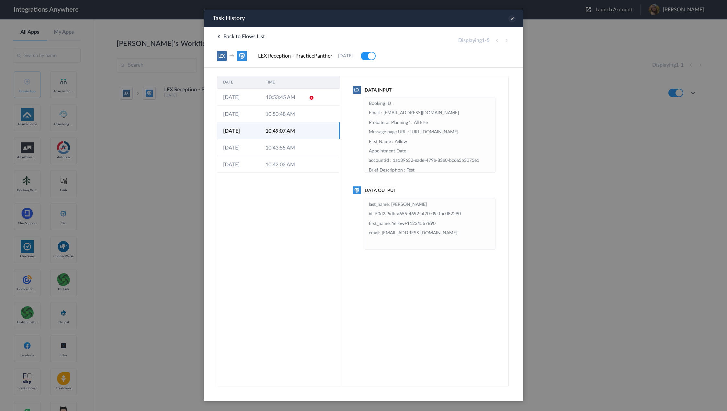
click at [514, 17] on icon at bounding box center [511, 18] width 7 height 7
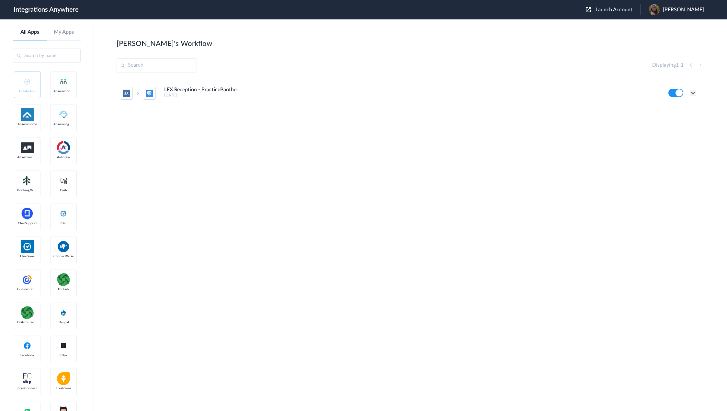
click at [693, 93] on icon at bounding box center [693, 93] width 6 height 6
click at [684, 108] on li "Edit" at bounding box center [675, 108] width 42 height 12
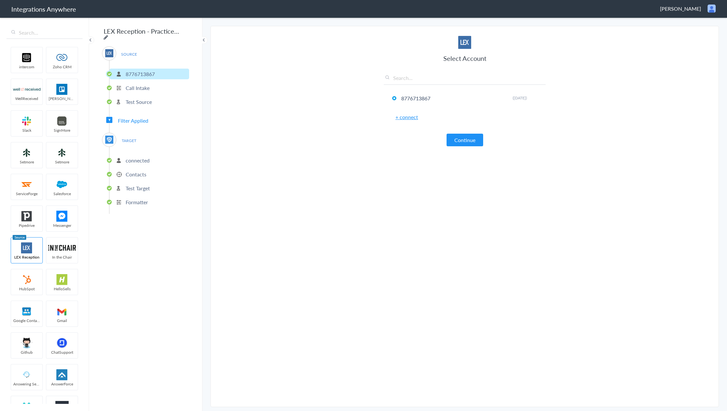
click at [108, 35] on icon at bounding box center [106, 37] width 5 height 5
click at [474, 180] on article "Select Account 8776713867 Rename Delete ([DATE]) + connect Continue Setup Sourc…" at bounding box center [465, 217] width 162 height 368
click at [130, 136] on span "TARGET" at bounding box center [129, 140] width 25 height 9
click at [111, 136] on img at bounding box center [109, 140] width 8 height 8
click at [130, 139] on span "TARGET" at bounding box center [129, 140] width 25 height 9
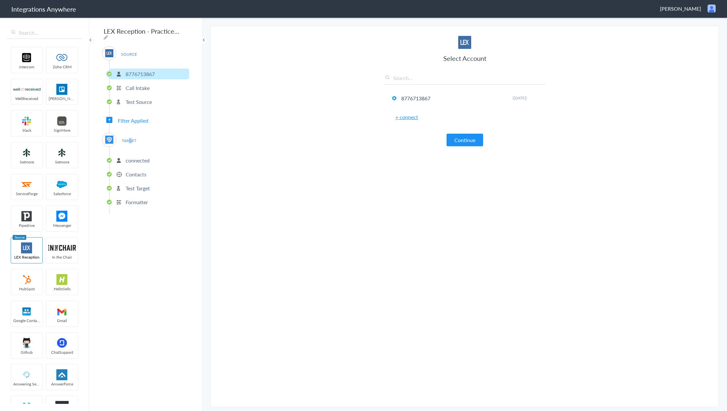
click at [130, 139] on span "TARGET" at bounding box center [129, 140] width 25 height 9
click at [478, 138] on button "Continue" at bounding box center [465, 140] width 37 height 13
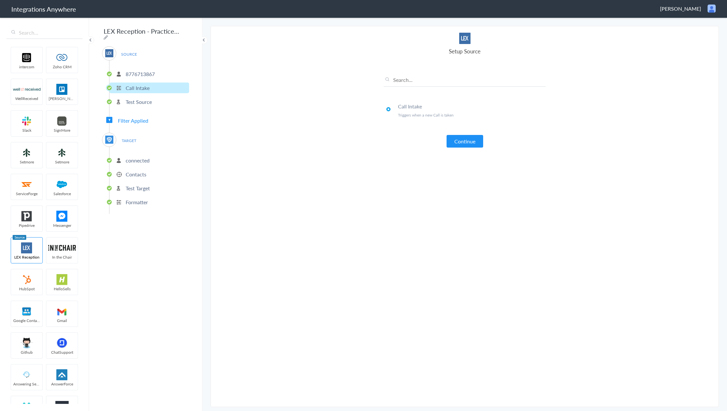
click at [146, 157] on p "connected" at bounding box center [138, 160] width 24 height 7
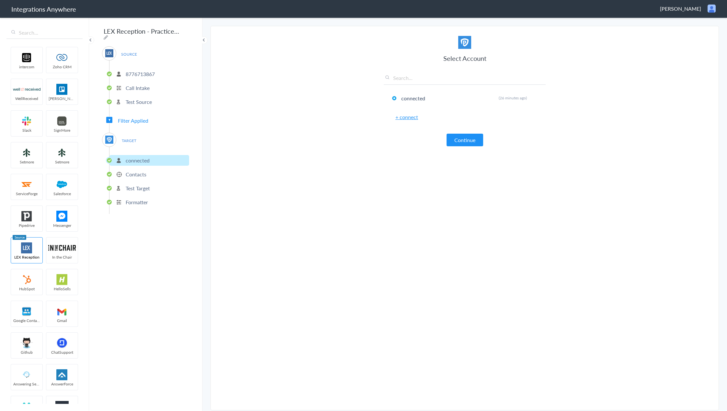
click at [132, 138] on span "TARGET" at bounding box center [129, 140] width 25 height 9
click at [138, 172] on p "Contacts" at bounding box center [136, 174] width 21 height 7
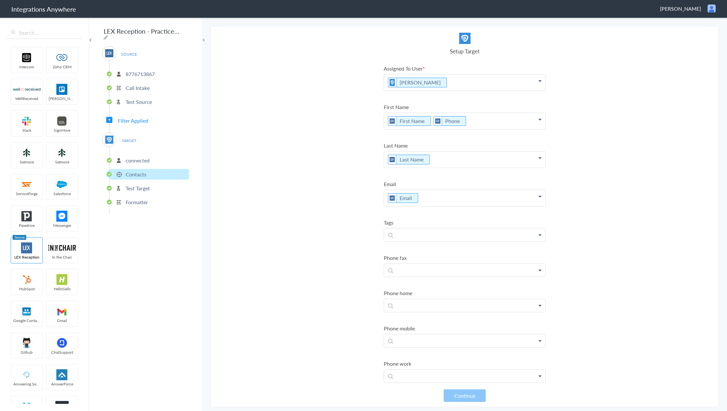
click at [146, 157] on p "connected" at bounding box center [138, 160] width 24 height 7
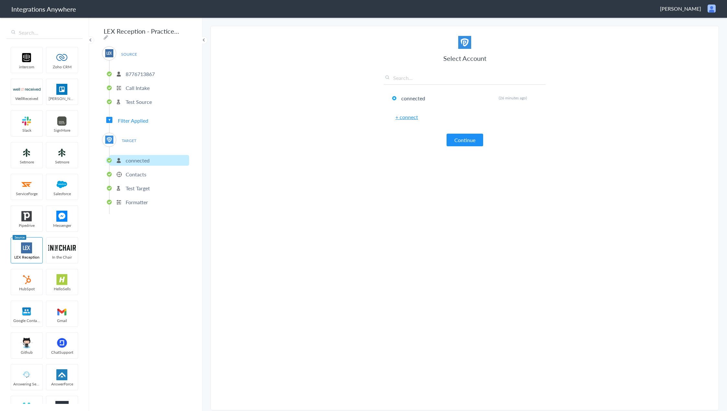
click at [125, 138] on span "TARGET" at bounding box center [129, 140] width 25 height 9
click at [138, 120] on span "Filter Applied" at bounding box center [133, 120] width 30 height 7
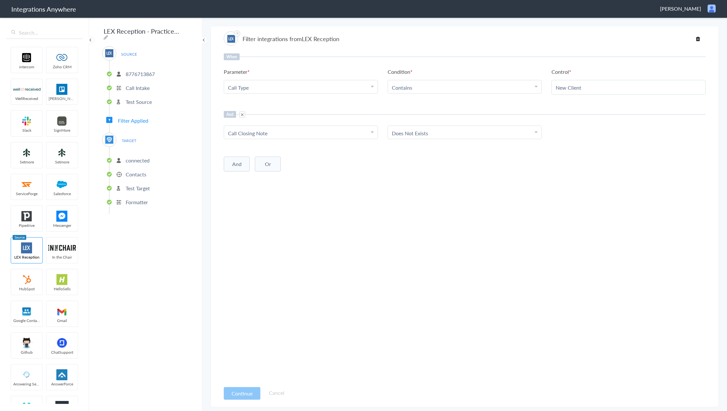
click at [148, 99] on p "Test Source" at bounding box center [139, 101] width 26 height 7
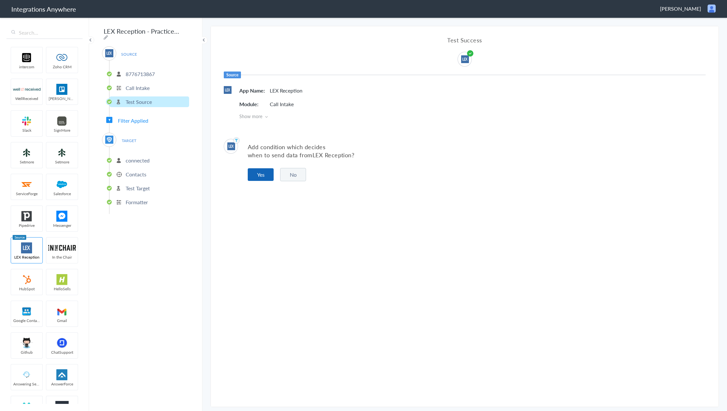
click at [257, 169] on button "Yes" at bounding box center [261, 174] width 26 height 13
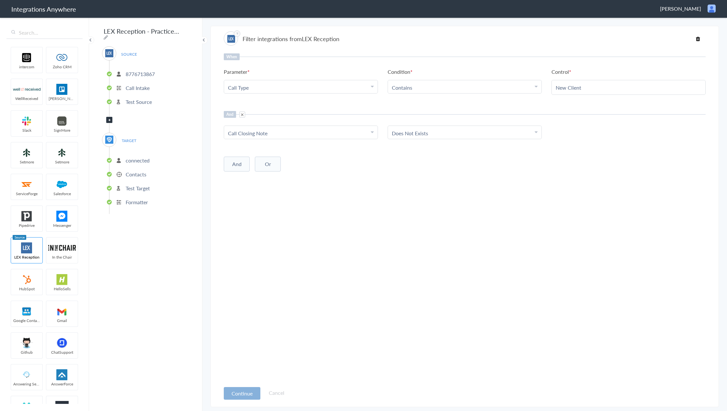
click at [250, 395] on button "Continue" at bounding box center [242, 393] width 37 height 13
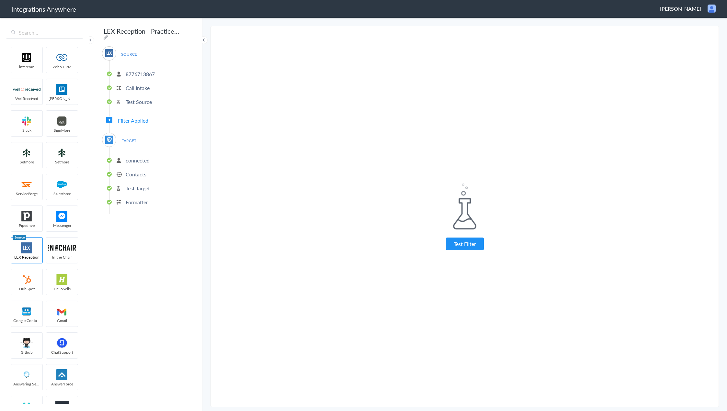
click at [144, 160] on p "connected" at bounding box center [138, 160] width 24 height 7
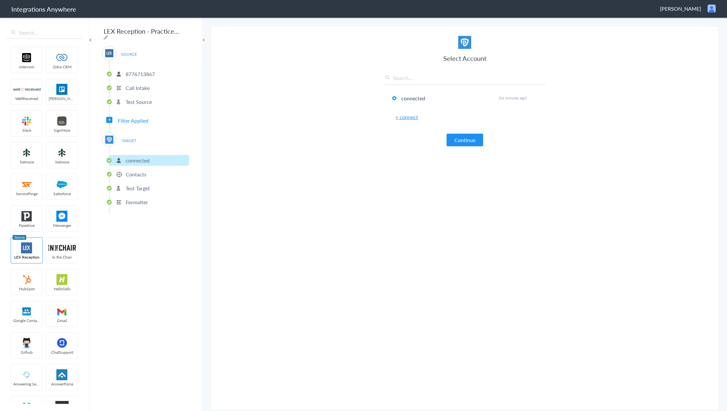
click at [133, 171] on p "Contacts" at bounding box center [136, 174] width 21 height 7
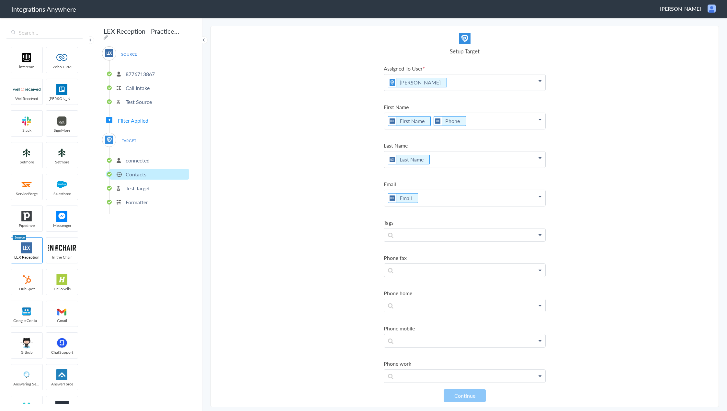
click at [142, 185] on p "Test Target" at bounding box center [138, 188] width 24 height 7
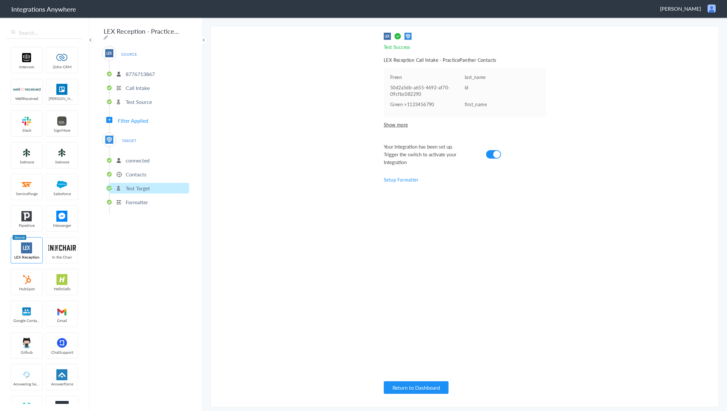
drag, startPoint x: 543, startPoint y: 35, endPoint x: 539, endPoint y: 31, distance: 5.8
click at [543, 34] on div "Test Success Invalid data for email LEX Reception Call Intake - PracticePanther…" at bounding box center [465, 217] width 162 height 368
click at [108, 35] on icon at bounding box center [106, 37] width 5 height 5
type input "LEX Reception - PracticePanther"
click at [169, 33] on input "LEX Reception - PracticePanther" at bounding box center [142, 31] width 80 height 12
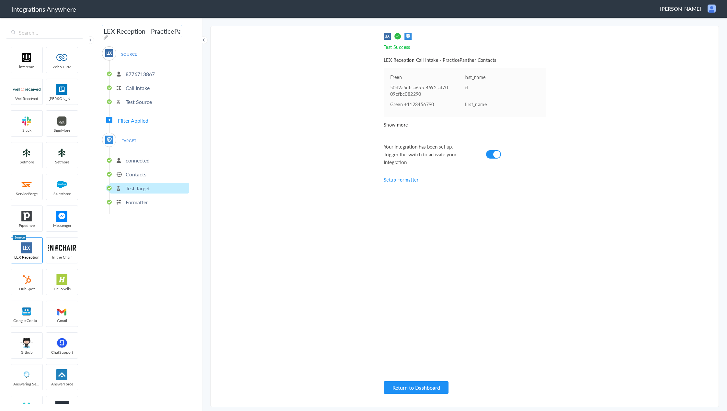
click at [169, 33] on input "LEX Reception - PracticePanther" at bounding box center [142, 31] width 80 height 12
paste input "8776713867 - [PERSON_NAME], PLLC - LEX to Practice Panther [Create Contact]"
type input "8776713867 - [PERSON_NAME], PLLC - LEX to Practice Panther [Create Contact]"
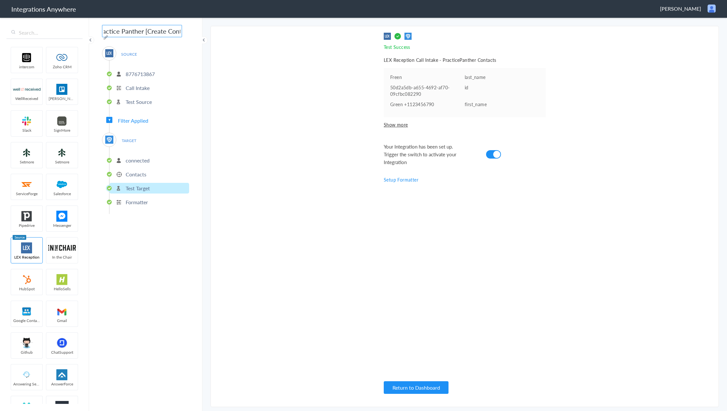
scroll to position [0, 0]
click at [321, 218] on section "Select Account 8776713867 Rename Delete ([DATE]) + connect Continue Setup Sourc…" at bounding box center [465, 217] width 508 height 382
click at [338, 284] on section "Select Account 8776713867 Rename Delete ([DATE]) + connect Continue Setup Sourc…" at bounding box center [465, 217] width 508 height 382
click at [425, 390] on button "Return to Dashboard" at bounding box center [416, 388] width 65 height 13
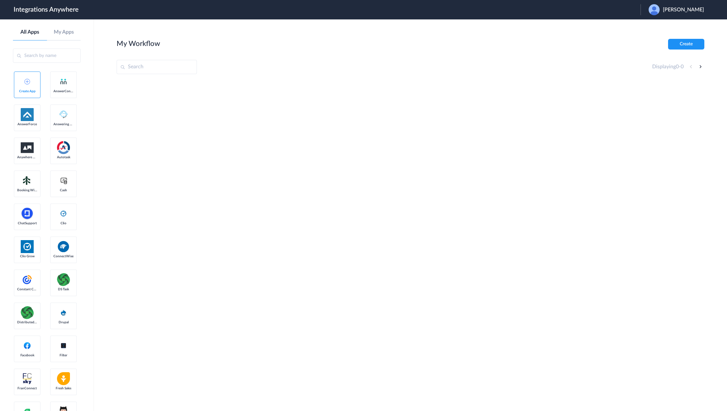
click at [685, 11] on span "[PERSON_NAME]" at bounding box center [683, 10] width 41 height 6
click at [672, 29] on li "Logout" at bounding box center [676, 26] width 70 height 12
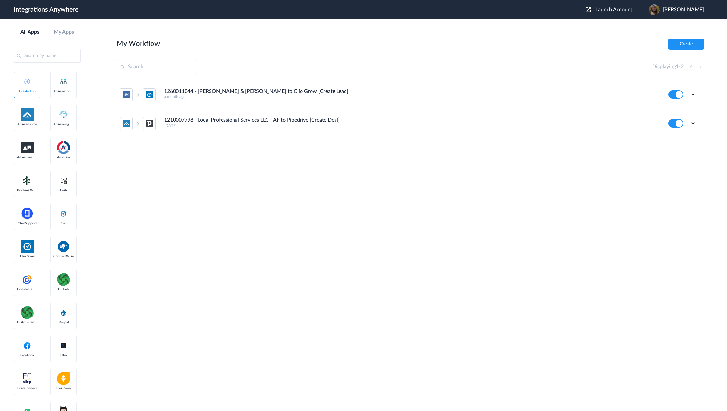
click at [618, 11] on span "Launch Account" at bounding box center [614, 9] width 37 height 5
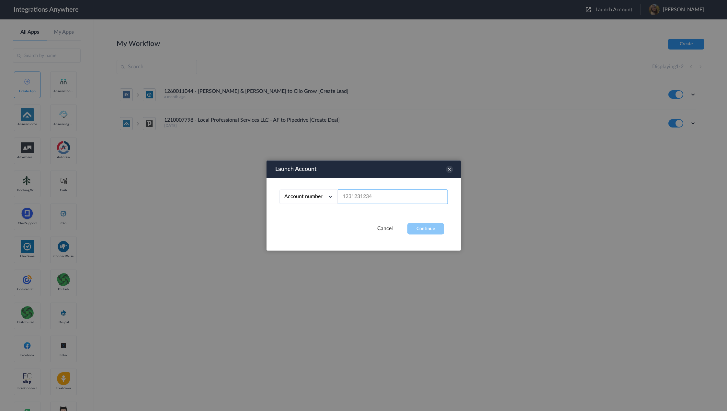
click at [393, 202] on input "text" at bounding box center [393, 197] width 110 height 15
paste input "8776713867"
type input "8776713867"
